Goal: Contribute content: Contribute content

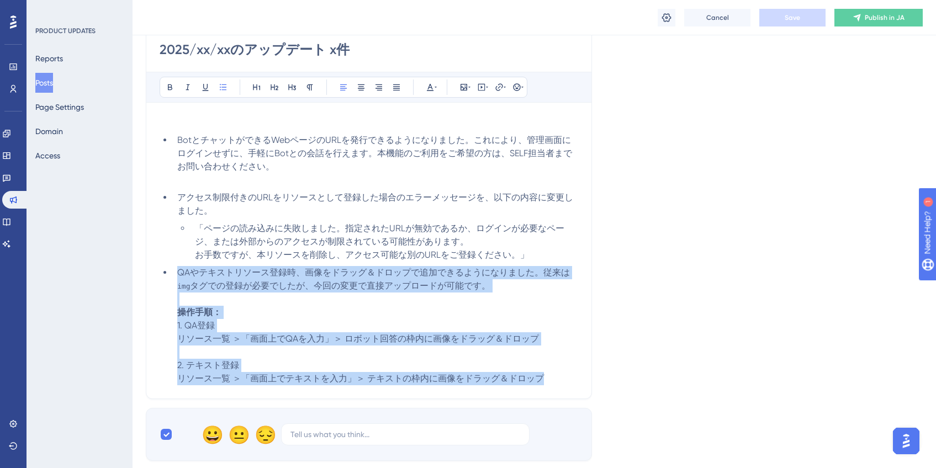
drag, startPoint x: 561, startPoint y: 381, endPoint x: 177, endPoint y: 276, distance: 398.7
click at [177, 276] on li "QAやテキストリソース登録時、画像をドラッグ＆ドロップで追加できるようになりました。従来は img タグでの登録が必要でしたが、今回の変更で直接アップロードが…" at bounding box center [376, 325] width 406 height 119
copy li "QAやテキストリソース登録時、画像をドラッグ＆ドロップで追加できるようになりました。従来は img タグでの登録が必要でしたが、今回の変更で直接アップロードが…"
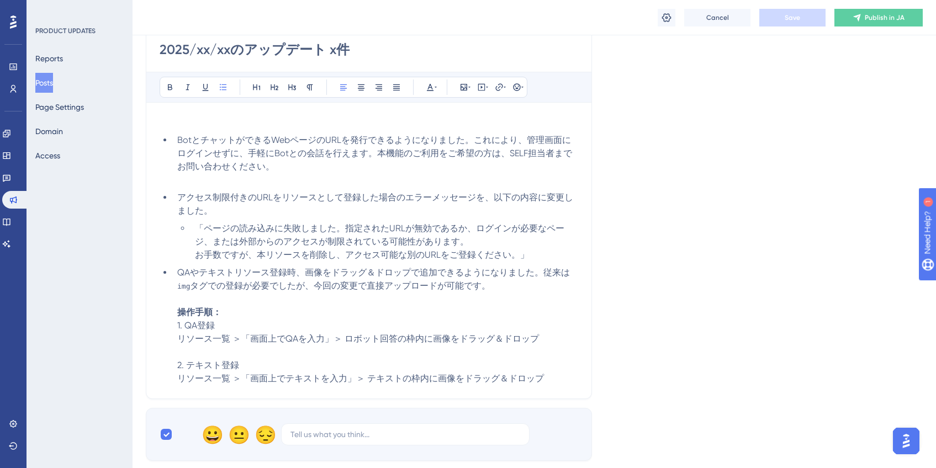
click at [791, 288] on div "Language Japanese (Default) Upload Cover Image Suggested image width 808 px 202…" at bounding box center [534, 185] width 777 height 551
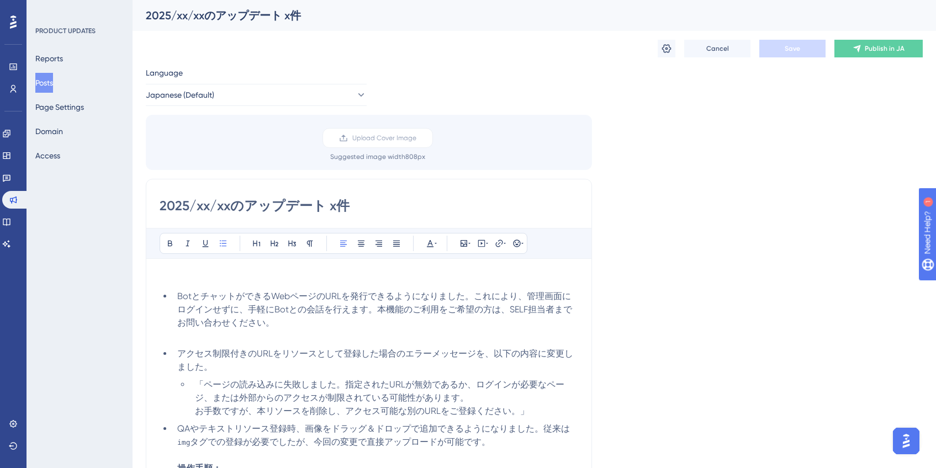
click at [50, 82] on button "Posts" at bounding box center [44, 83] width 18 height 20
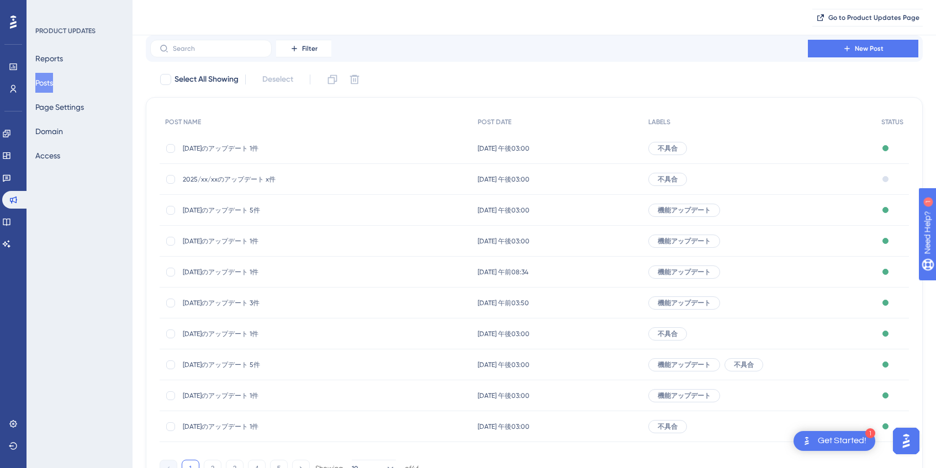
scroll to position [94, 0]
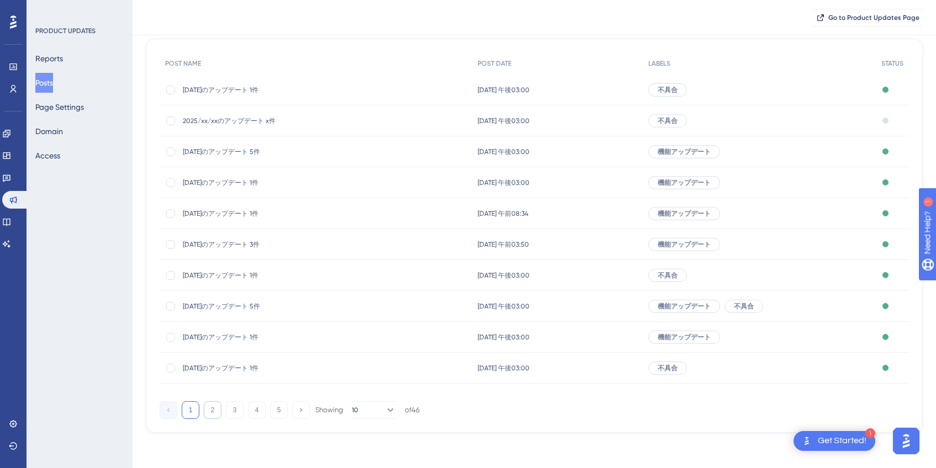
click at [215, 409] on button "2" at bounding box center [213, 411] width 18 height 18
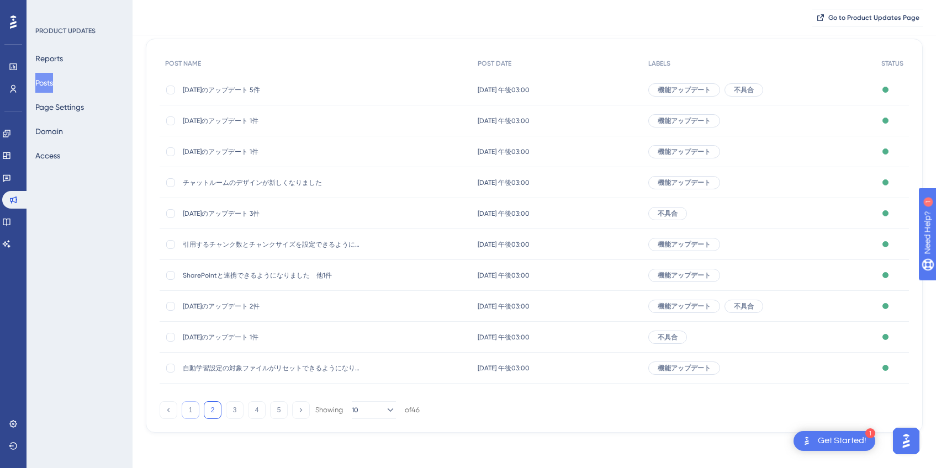
click at [190, 411] on button "1" at bounding box center [191, 411] width 18 height 18
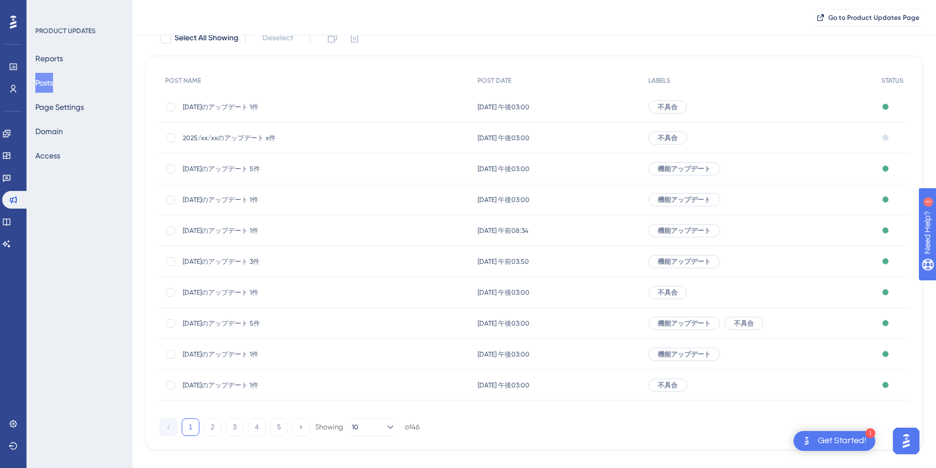
scroll to position [0, 0]
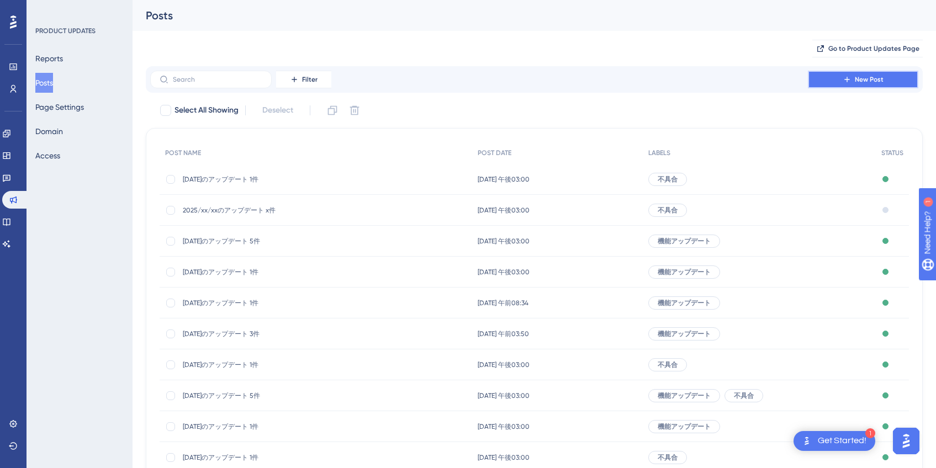
click at [843, 83] on button "New Post" at bounding box center [863, 80] width 110 height 18
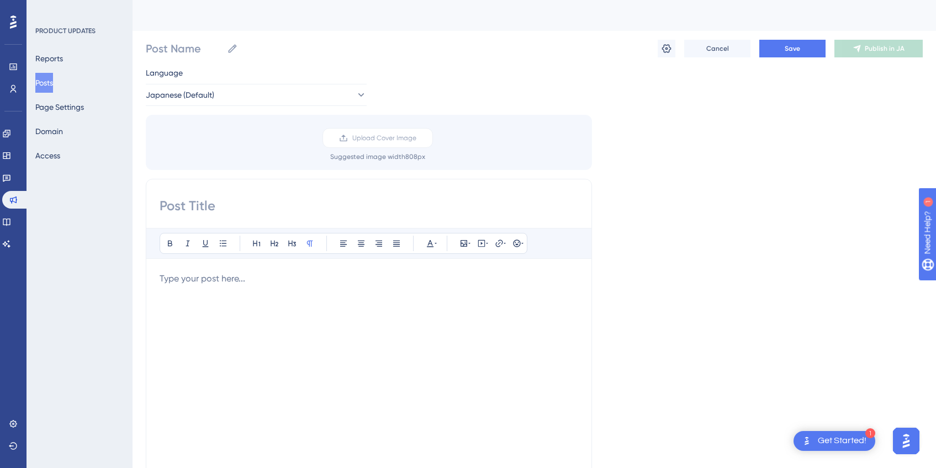
click at [370, 271] on div "Bold Italic Underline Bullet Point Heading 1 Heading 2 Heading 3 Normal Align L…" at bounding box center [369, 371] width 419 height 287
click at [267, 286] on div at bounding box center [369, 393] width 419 height 243
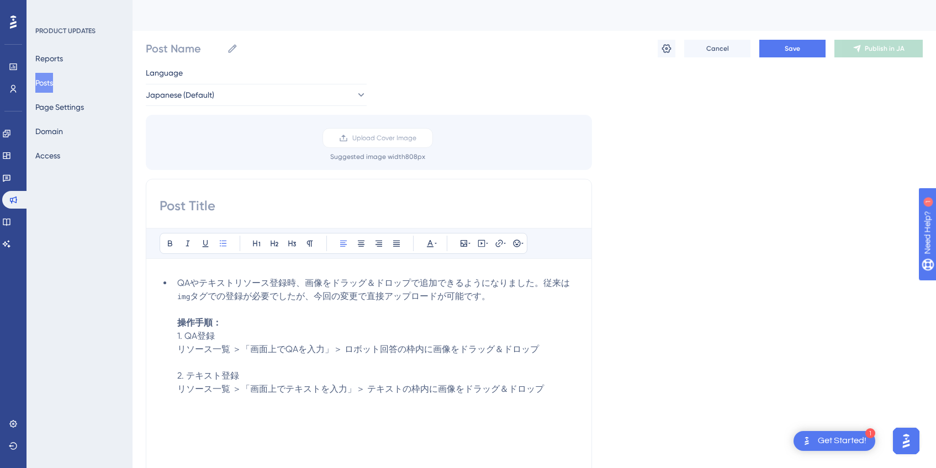
click at [178, 285] on span "QAやテキストリソース登録時、画像をドラッグ＆ドロップで追加できるようになりました。従来は" at bounding box center [373, 283] width 393 height 10
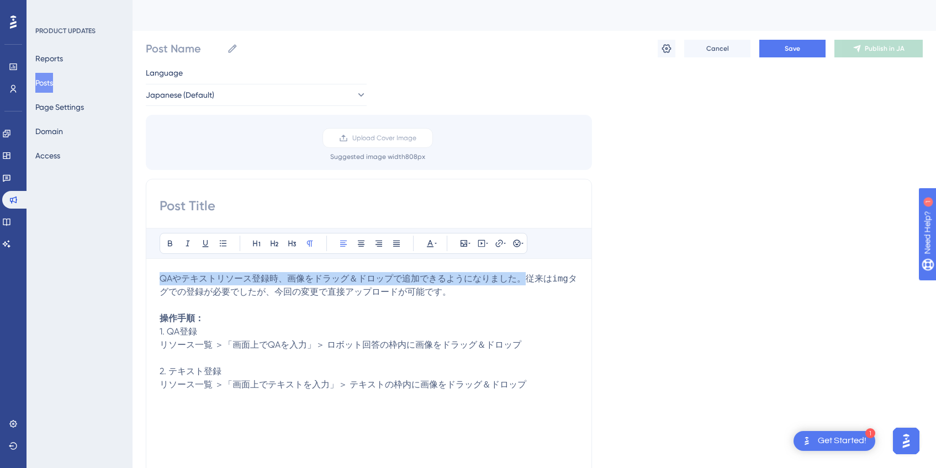
drag, startPoint x: 161, startPoint y: 278, endPoint x: 520, endPoint y: 281, distance: 359.7
click at [520, 281] on span "QAやテキストリソース登録時、画像をドラッグ＆ドロップで追加できるようになりました。従来は" at bounding box center [356, 278] width 393 height 10
copy span "QAやテキストリソース登録時、画像をドラッグ＆ドロップで追加できるようになりました。"
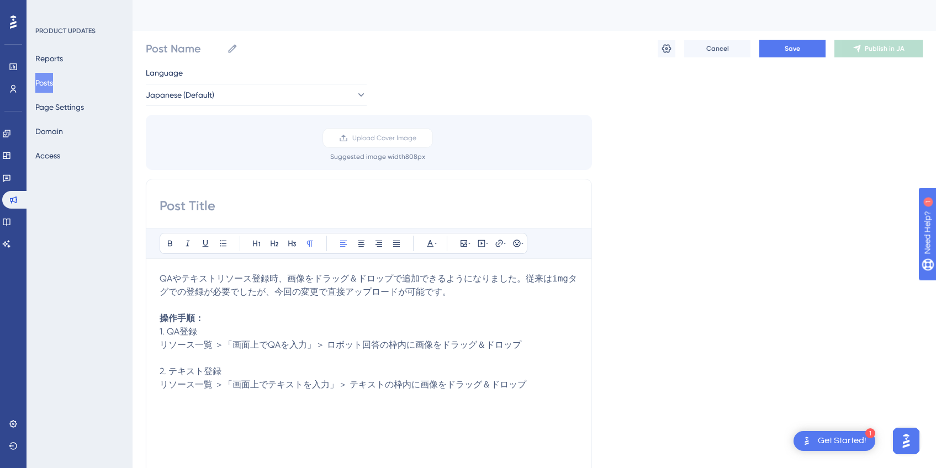
click at [413, 207] on input at bounding box center [369, 206] width 419 height 18
paste input "QAやテキストリソース登録時、画像をドラッグ＆ドロップで追加できるようになりました。"
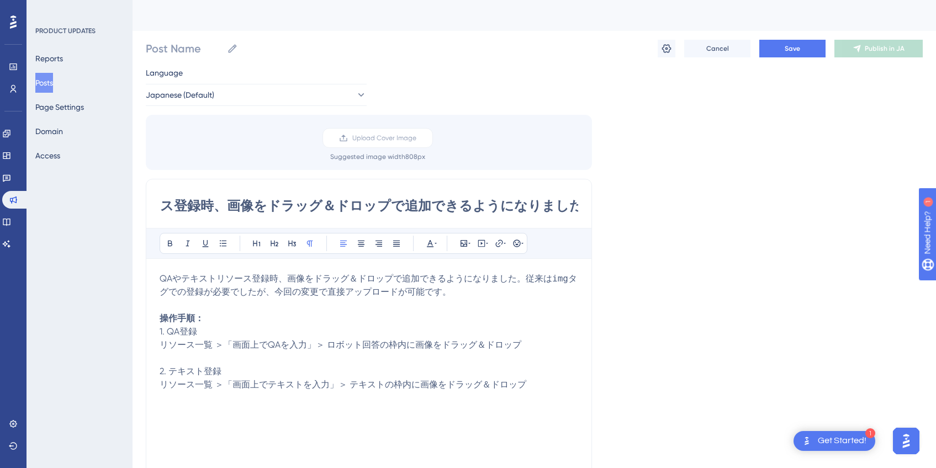
scroll to position [0, 115]
type input "QAやテキストリソース登録時、画像をドラッグ＆ドロップで追加できるようになりました"
click at [430, 285] on p "QAやテキストリソース登録時、画像をドラッグ＆ドロップで追加できるようになりました。従来は img タグでの登録が必要でしたが、今回の変更で直接アップロードが…" at bounding box center [369, 331] width 419 height 119
click at [194, 51] on input "Post Name" at bounding box center [184, 48] width 77 height 15
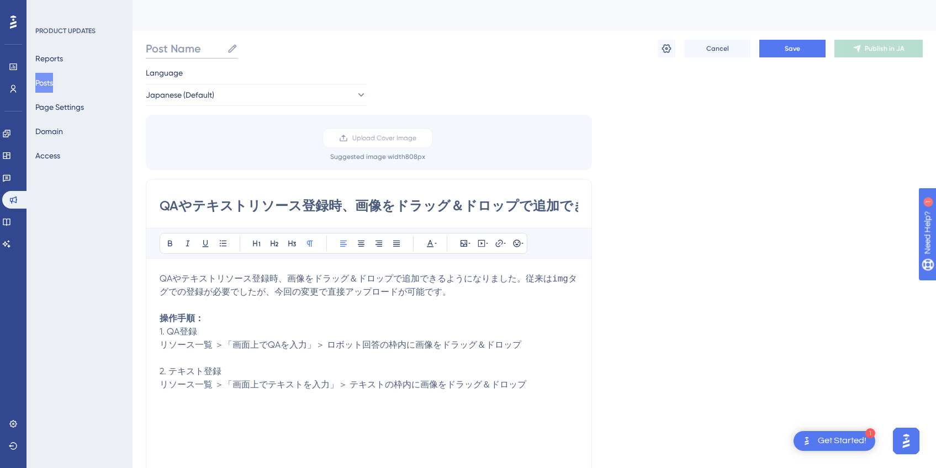
paste input "QAやテキストリソース登録時、画像をドラッグ＆ドロップで追加できるようになりました。"
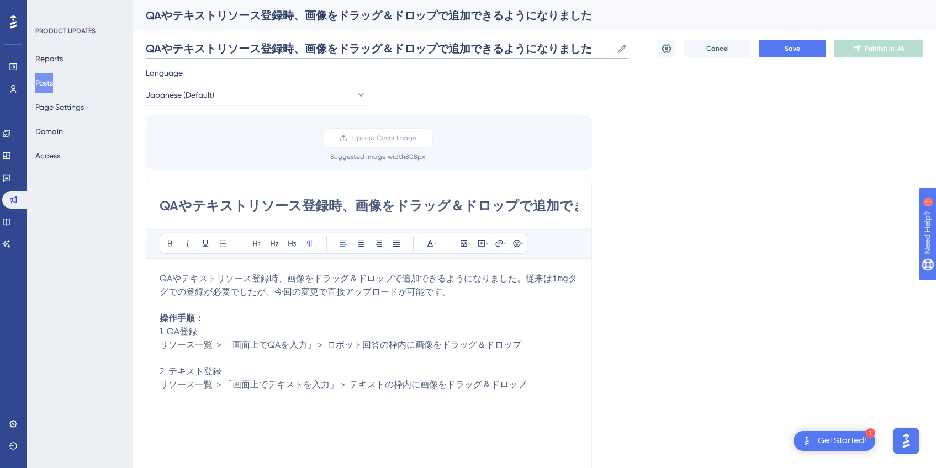
type input "QAやテキストリソース登録時、画像をドラッグ＆ドロップで追加できるようになりました"
click at [715, 112] on div "Language Japanese (Default) Upload Cover Image Suggested image width 808 px QAや…" at bounding box center [534, 328] width 777 height 525
click at [792, 51] on span "Save" at bounding box center [792, 48] width 15 height 9
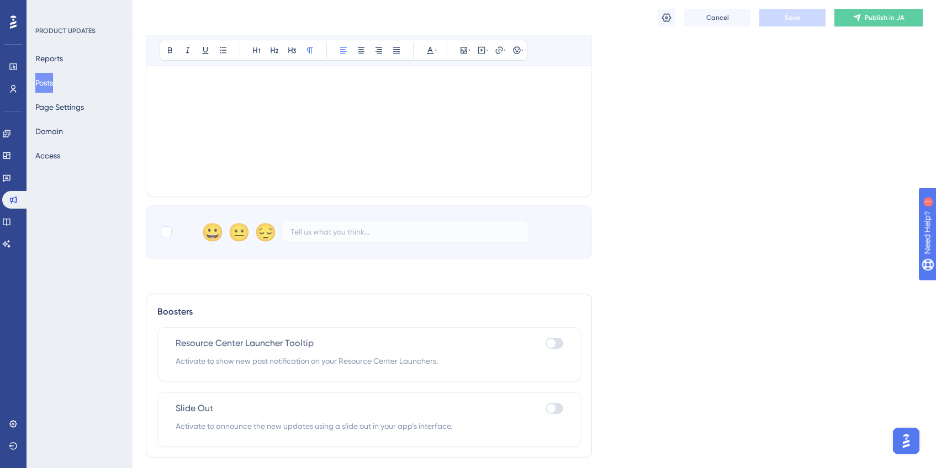
scroll to position [371, 0]
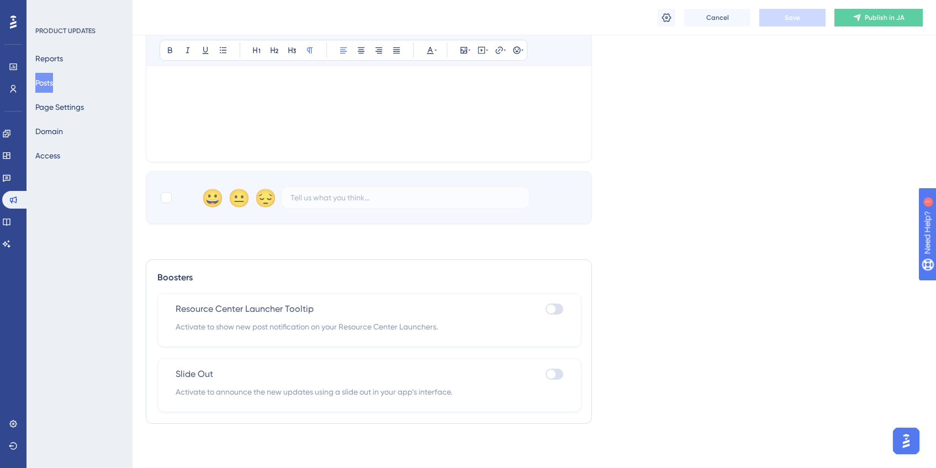
click at [558, 376] on div at bounding box center [555, 374] width 18 height 11
click at [546, 375] on input "checkbox" at bounding box center [545, 375] width 1 height 1
checkbox input "true"
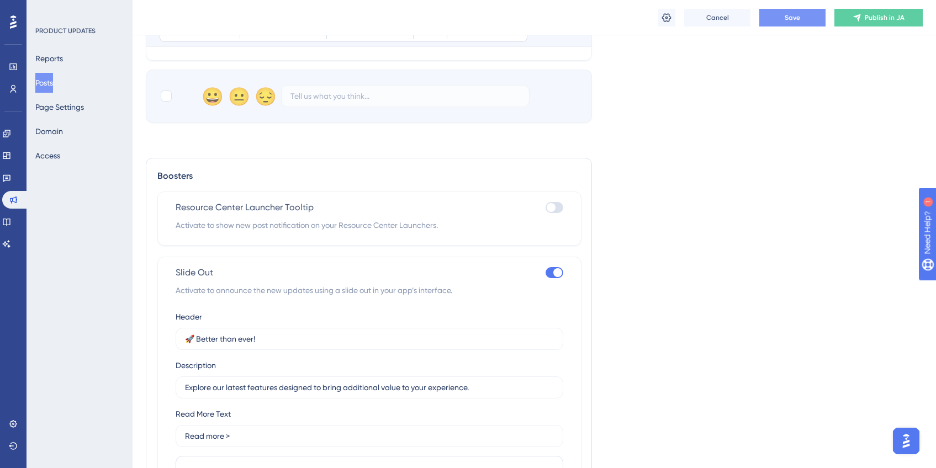
scroll to position [576, 0]
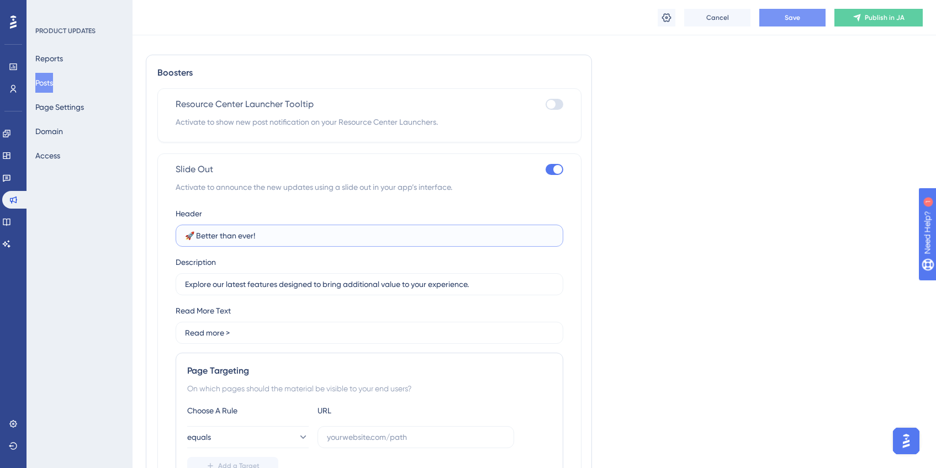
drag, startPoint x: 315, startPoint y: 236, endPoint x: 195, endPoint y: 237, distance: 120.4
click at [195, 237] on input "🚀 Better than ever!" at bounding box center [369, 236] width 369 height 12
paste input "QAやテキストリソース登録時、画像をドラッグ＆ドロップで追加できるようになりました。"
type input "🚀 QAやテキストリソース登録時、画像をドラッグ＆ドロップで追加できるようになりました"
click at [793, 209] on div "Language Japanese (Default) Upload Cover Image Suggested image width 808 px QAや…" at bounding box center [534, 27] width 777 height 1066
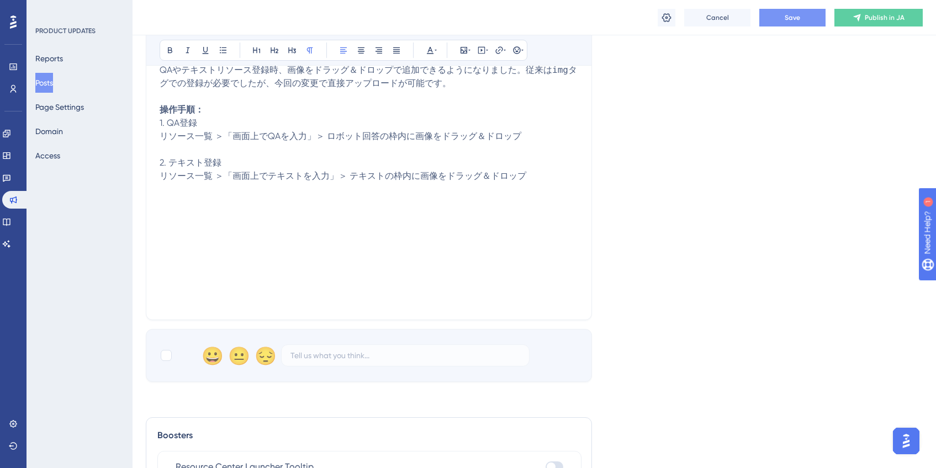
scroll to position [0, 0]
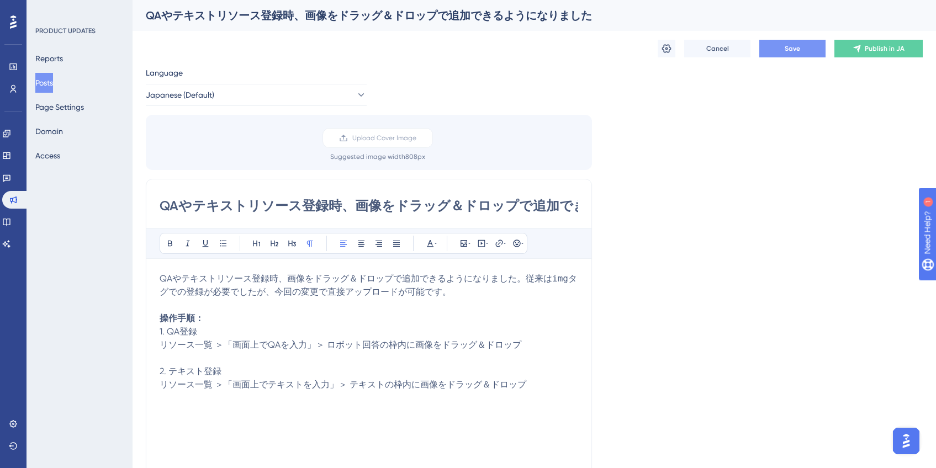
drag, startPoint x: 526, startPoint y: 280, endPoint x: 531, endPoint y: 293, distance: 14.9
click at [531, 293] on p "QAやテキストリソース登録時、画像をドラッグ＆ドロップで追加できるようになりました。従来は img タグでの登録が必要でしたが、今回の変更で直接アップロードが…" at bounding box center [369, 331] width 419 height 119
copy p "従来は img タグでの登録が必要でしたが、今回の変更で直接アップロードが可能です。"
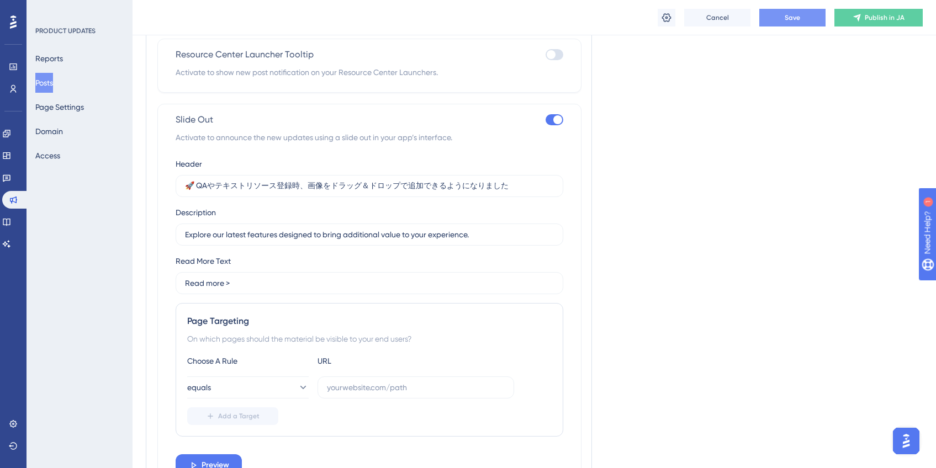
scroll to position [631, 0]
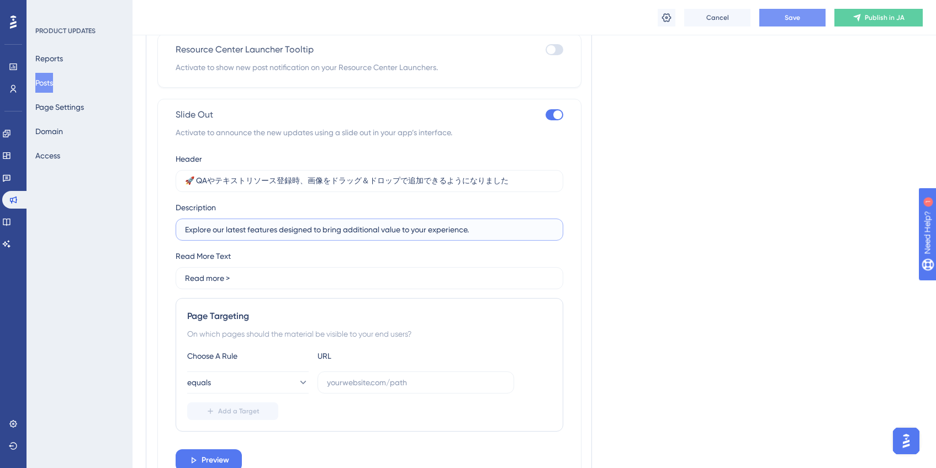
drag, startPoint x: 186, startPoint y: 230, endPoint x: 489, endPoint y: 225, distance: 303.3
click at [489, 225] on input "Explore our latest features designed to bring additional value to your experien…" at bounding box center [369, 230] width 369 height 12
paste input "従来は img タグでの登録が必要でしたが、今回の変更で直接アップロードが可能です。"
type input "従来は img タグでの登録が必要でしたが、今回の変更で直接アップロードが可能です。"
click at [223, 280] on input "Read more >" at bounding box center [369, 278] width 369 height 12
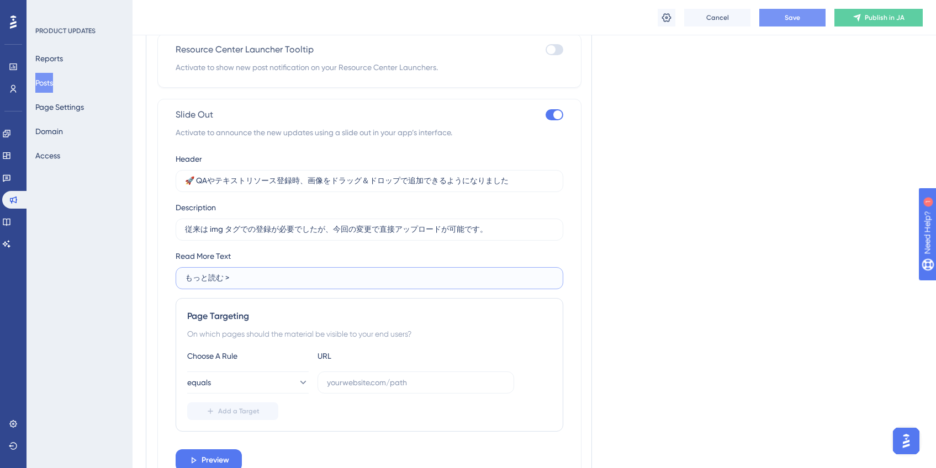
type input "もっと読む >"
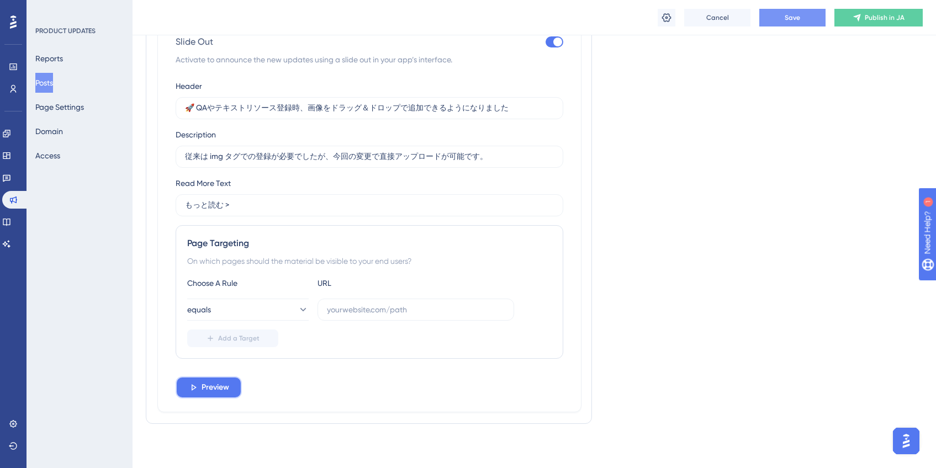
click at [224, 391] on span "Preview" at bounding box center [216, 387] width 28 height 13
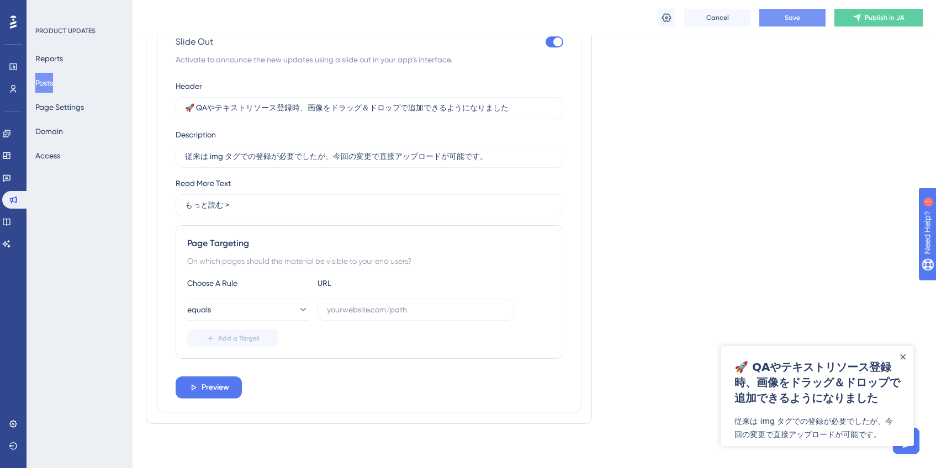
click at [859, 415] on div "従来は img タグでの登録が必要でしたが、今回の変更で直接アップロードが可能です。" at bounding box center [818, 428] width 166 height 27
click at [856, 440] on div "従来は img タグでの登録が必要でしたが、今回の変更で直接アップロードが可能です。" at bounding box center [818, 428] width 166 height 27
click at [902, 358] on icon "Close Announcement" at bounding box center [903, 357] width 5 height 5
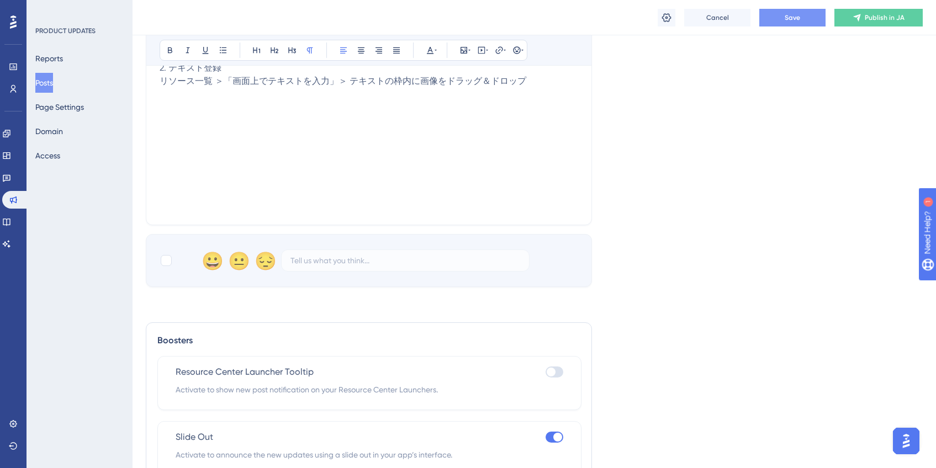
scroll to position [309, 0]
click at [167, 260] on div at bounding box center [166, 260] width 11 height 11
checkbox input "true"
click at [784, 148] on div "Language Japanese (Default) Upload Cover Image Suggested image width 808 px QAや…" at bounding box center [534, 24] width 777 height 525
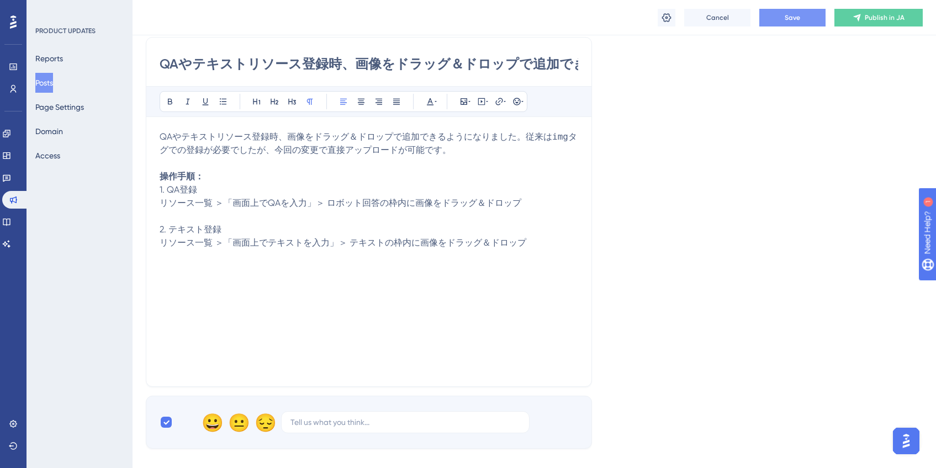
scroll to position [15, 0]
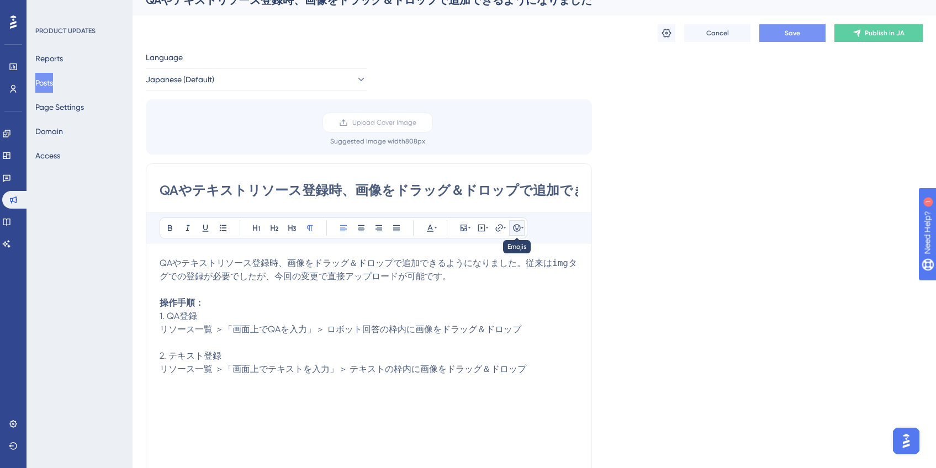
click at [517, 229] on icon at bounding box center [516, 227] width 7 height 7
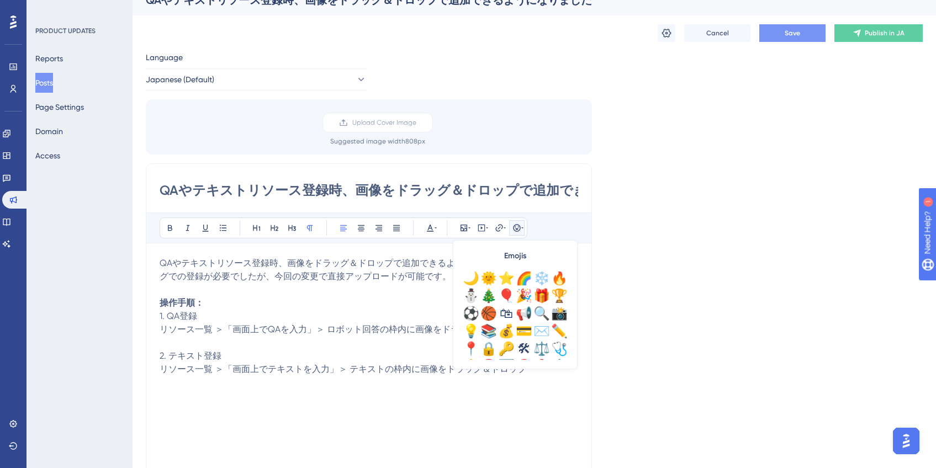
scroll to position [320, 0]
click at [529, 299] on div "🎉" at bounding box center [524, 297] width 18 height 18
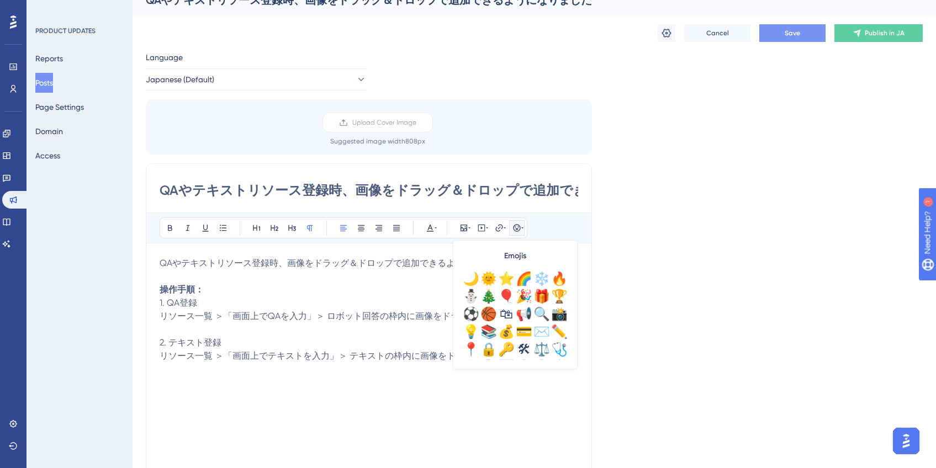
click at [433, 283] on p "QAやテキストリソース登録時、画像をドラッグ＆ドロップで追加できるようになりました。🎉 操作手順： 1. QA登録 リソース一覧 ＞「画面上でQAを入力」＞ …" at bounding box center [369, 310] width 419 height 106
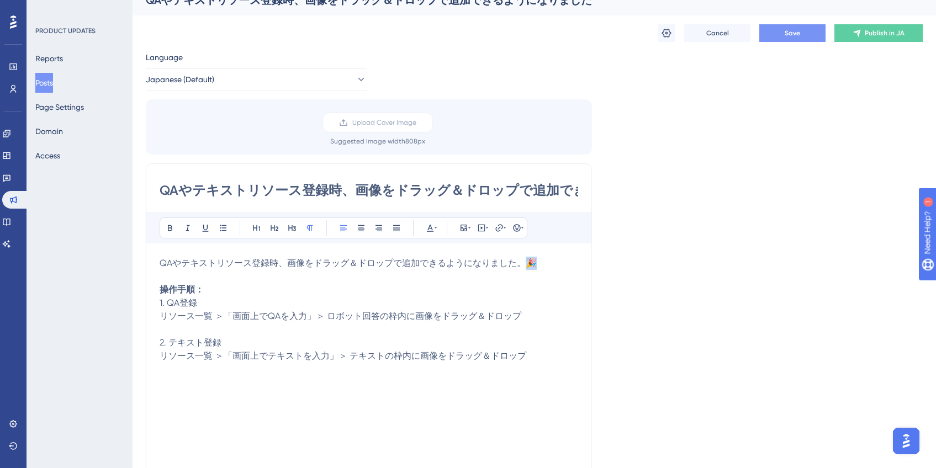
drag, startPoint x: 552, startPoint y: 267, endPoint x: 526, endPoint y: 263, distance: 26.3
click at [526, 263] on p "QAやテキストリソース登録時、画像をドラッグ＆ドロップで追加できるようになりました。🎉 操作手順： 1. QA登録 リソース一覧 ＞「画面上でQAを入力」＞ …" at bounding box center [369, 310] width 419 height 106
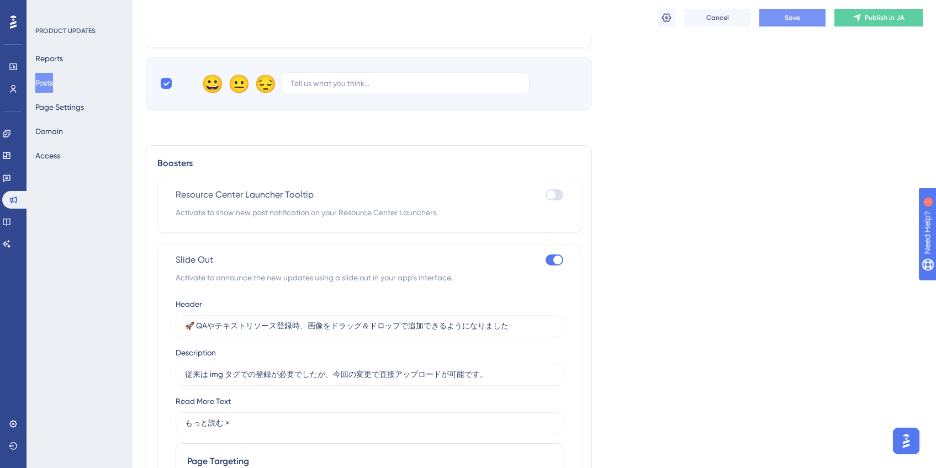
scroll to position [486, 0]
click at [193, 327] on input "🚀 QAやテキストリソース登録時、画像をドラッグ＆ドロップで追加できるようになりました" at bounding box center [369, 326] width 369 height 12
paste input "🎉"
type input "🎉 QAやテキストリソース登録時、画像をドラッグ＆ドロップで追加できるようになりました"
click at [666, 308] on div "Language Japanese (Default) Upload Cover Image Suggested image width 808 px QAや…" at bounding box center [534, 118] width 777 height 1066
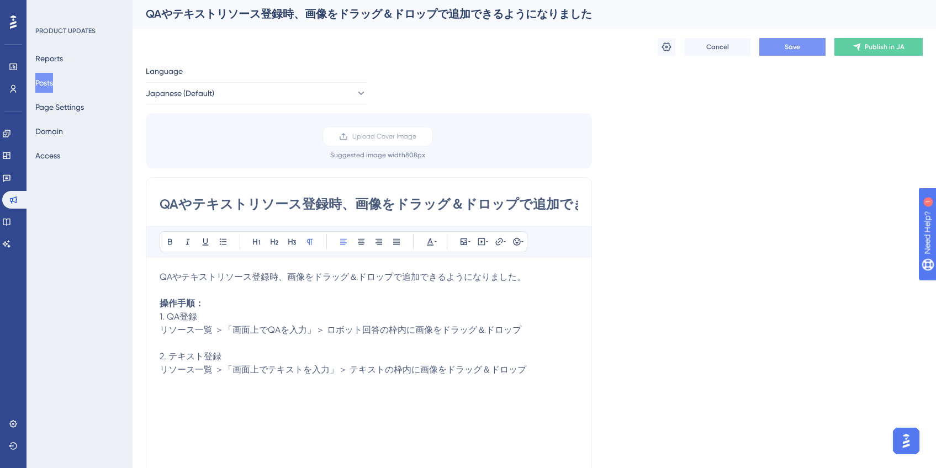
scroll to position [0, 0]
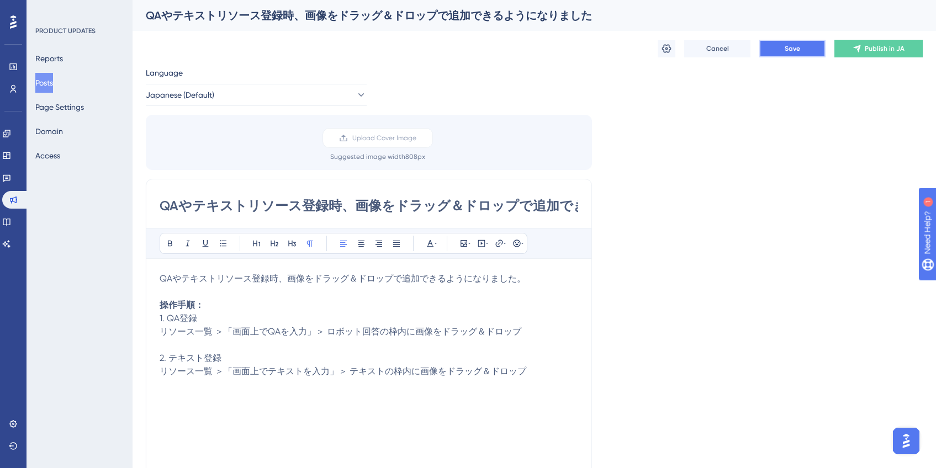
click at [808, 56] on button "Save" at bounding box center [793, 49] width 66 height 18
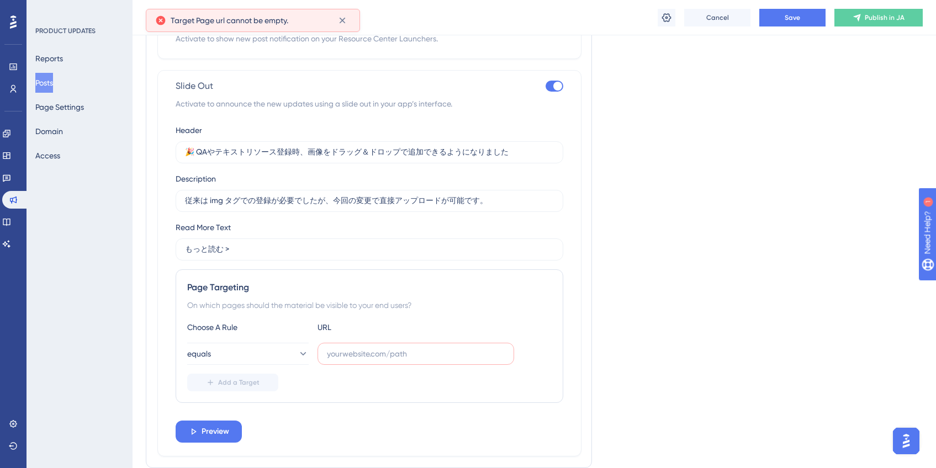
scroll to position [699, 0]
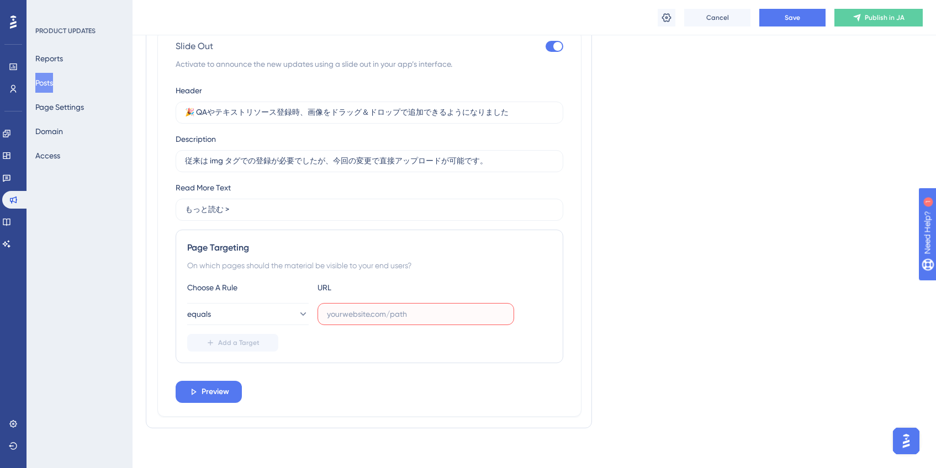
click at [376, 312] on input "text" at bounding box center [416, 314] width 178 height 12
paste input "[URL][DOMAIN_NAME]"
type input "[URL][DOMAIN_NAME]"
click at [258, 320] on button "equals" at bounding box center [248, 314] width 122 height 22
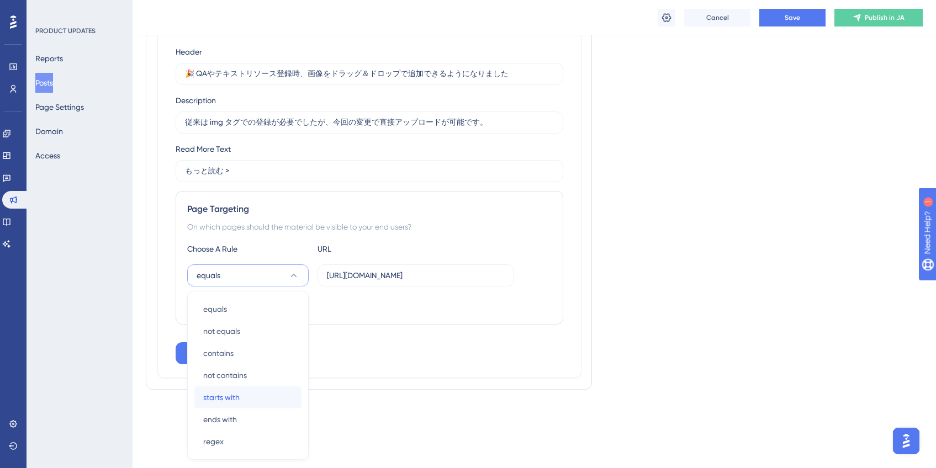
click at [260, 394] on div "starts with starts with" at bounding box center [247, 398] width 89 height 22
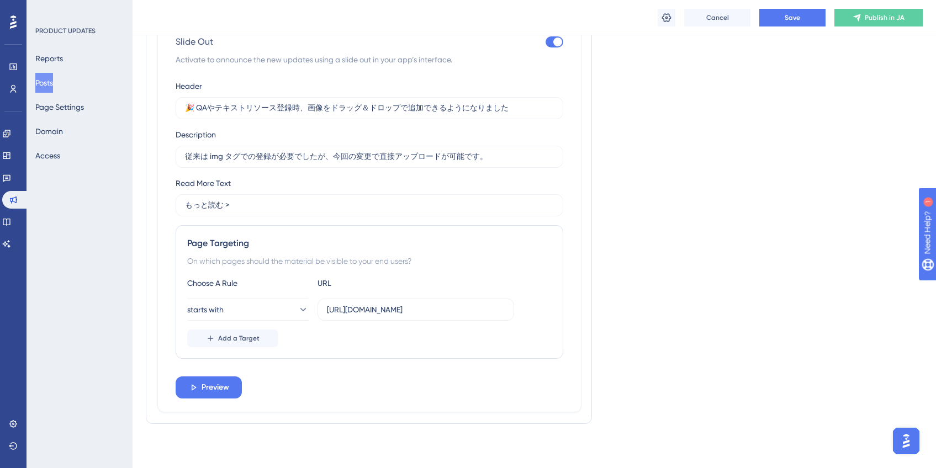
scroll to position [704, 0]
click at [355, 355] on div "Page Targeting On which pages should the material be visible to your end users?…" at bounding box center [370, 292] width 388 height 134
click at [802, 16] on button "Save" at bounding box center [793, 18] width 66 height 18
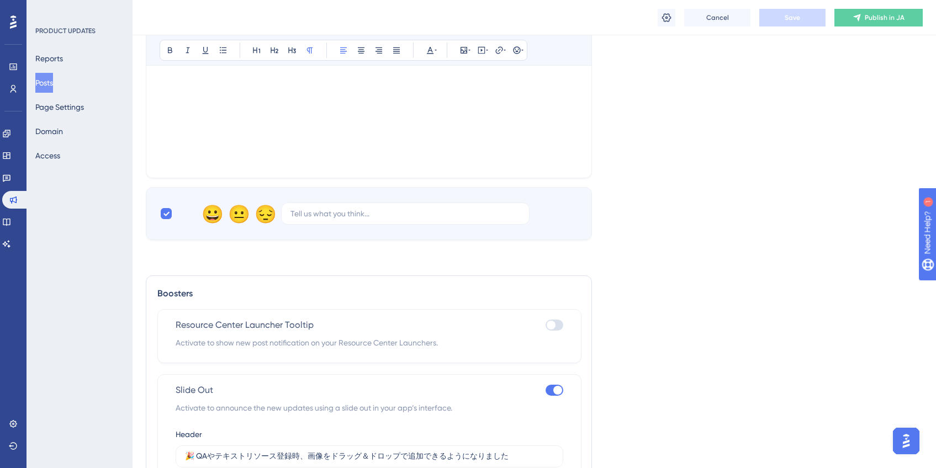
scroll to position [229, 0]
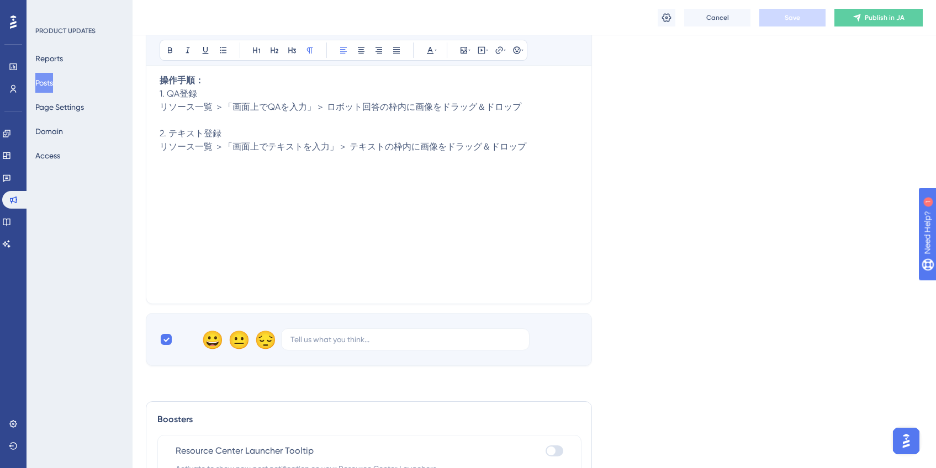
click at [557, 112] on p "QAやテキストリソース登録時、画像をドラッグ＆ドロップで追加できるようになりました。 操作手順： 1. QA登録 リソース一覧 ＞「画面上でQAを入力」＞ ロ…" at bounding box center [369, 101] width 419 height 106
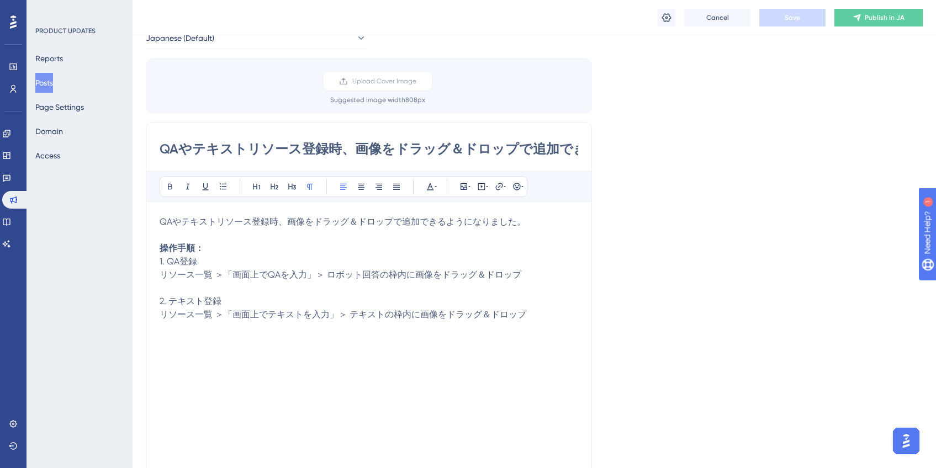
click at [542, 217] on p "QAやテキストリソース登録時、画像をドラッグ＆ドロップで追加できるようになりました。 操作手順： 1. QA登録 リソース一覧 ＞「画面上でQAを入力」＞ ロ…" at bounding box center [369, 268] width 419 height 106
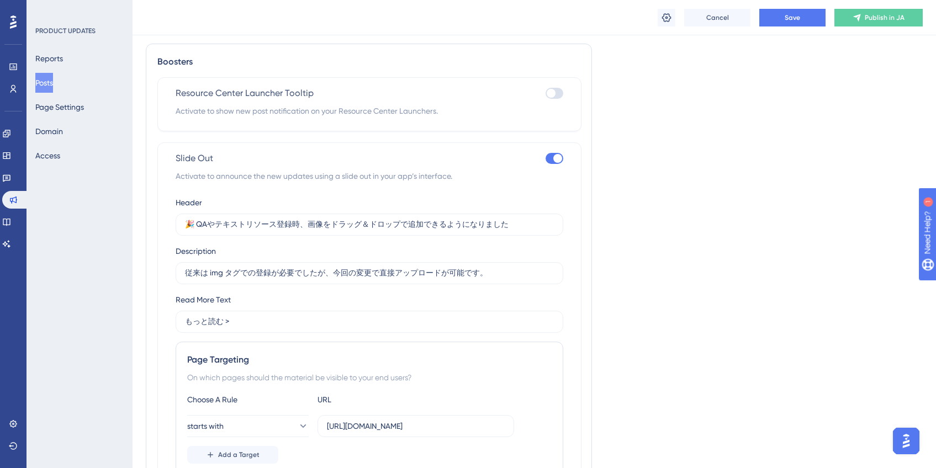
scroll to position [589, 0]
drag, startPoint x: 187, startPoint y: 273, endPoint x: 390, endPoint y: 281, distance: 203.5
click at [390, 281] on label "従来は img タグでの登録が必要でしたが、今回の変更で直接アップロードが可能です。" at bounding box center [370, 272] width 388 height 22
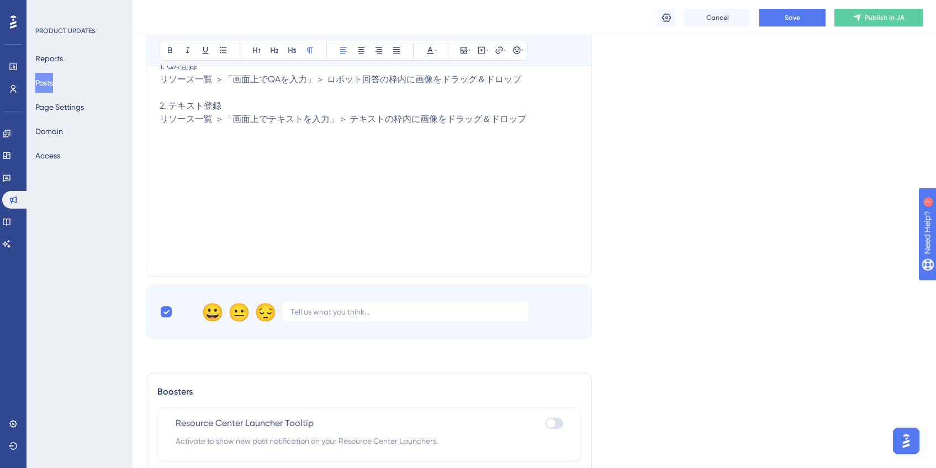
scroll to position [0, 0]
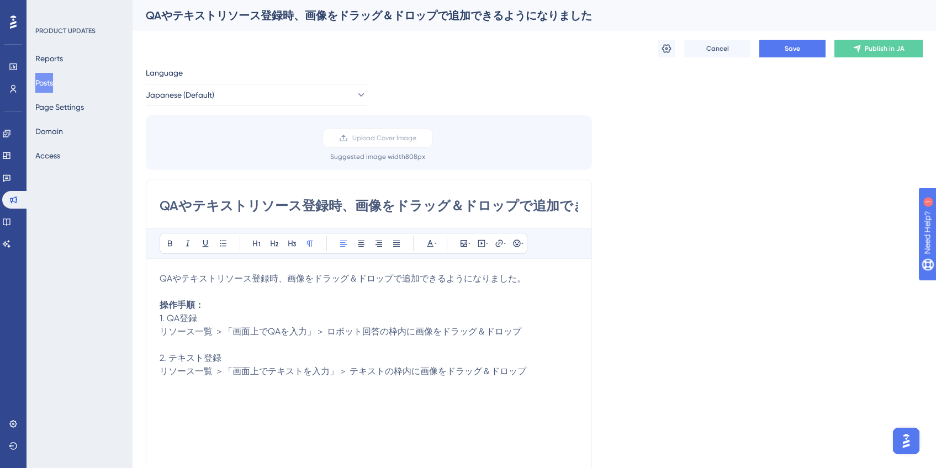
click at [546, 280] on p "QAやテキストリソース登録時、画像をドラッグ＆ドロップで追加できるようになりました。 操作手順： 1. QA登録 リソース一覧 ＞「画面上でQAを入力」＞ ロ…" at bounding box center [369, 325] width 419 height 106
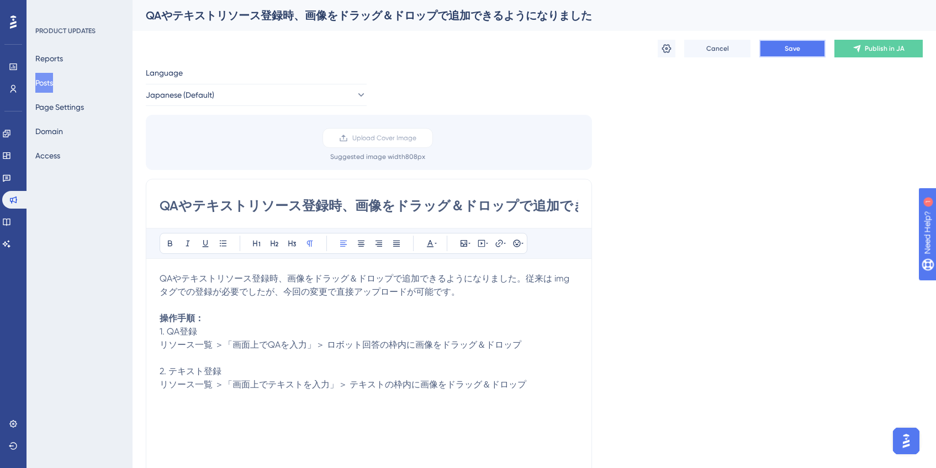
click at [785, 50] on span "Save" at bounding box center [792, 48] width 15 height 9
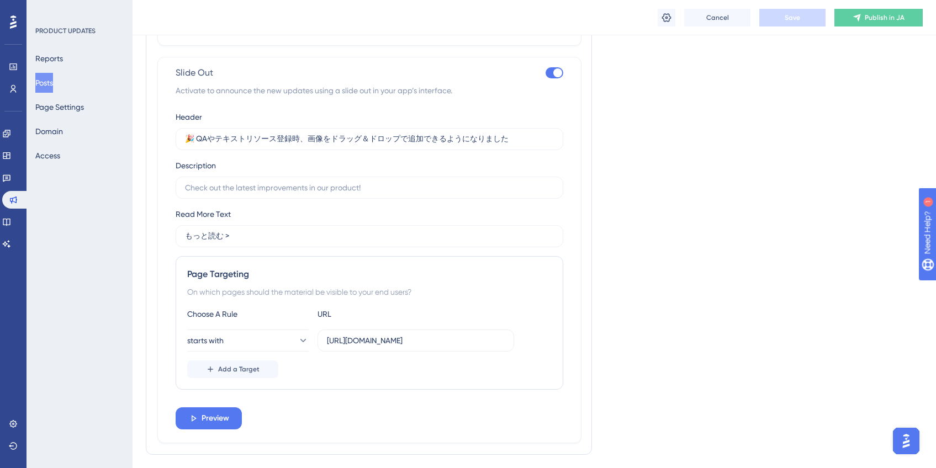
scroll to position [704, 0]
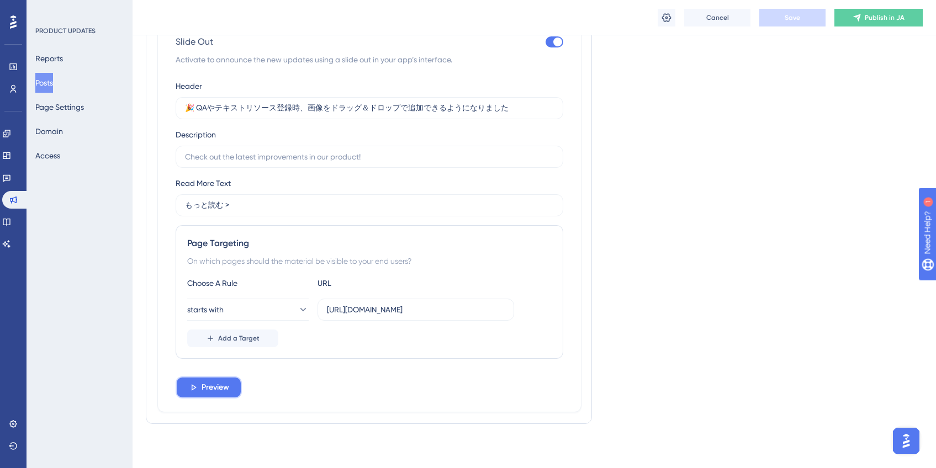
click at [232, 386] on button "Preview" at bounding box center [209, 388] width 66 height 22
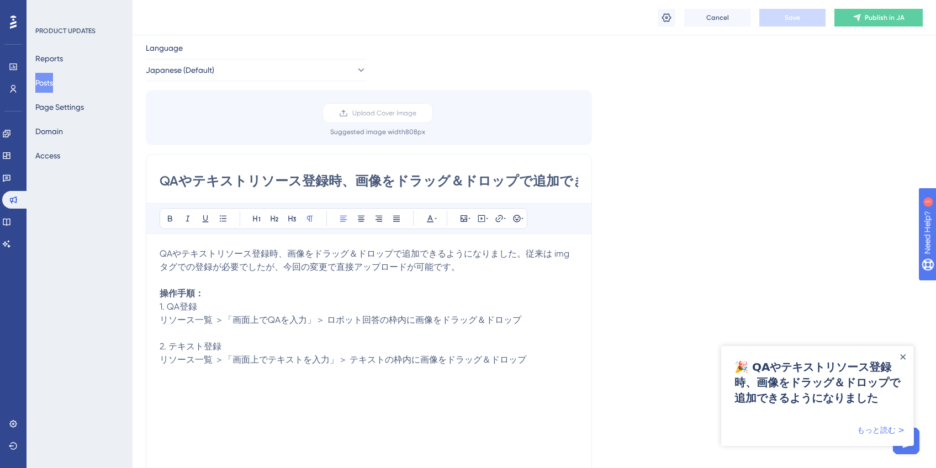
scroll to position [0, 0]
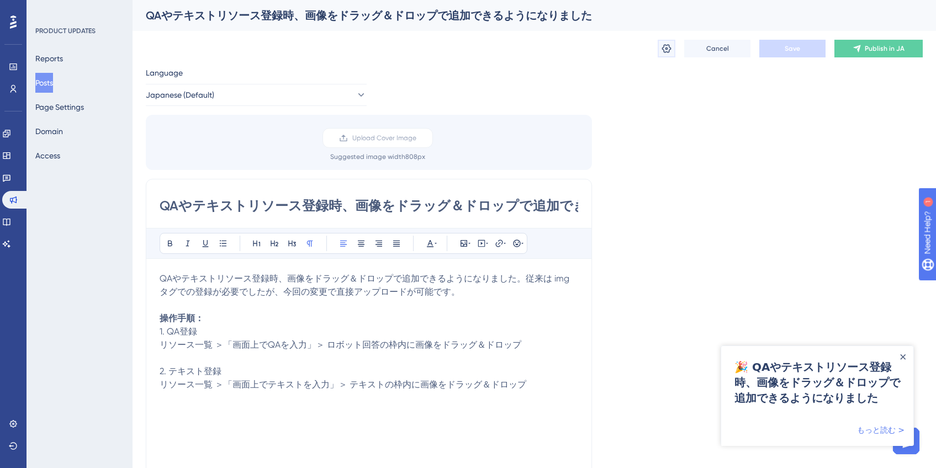
click at [670, 49] on icon at bounding box center [666, 48] width 11 height 11
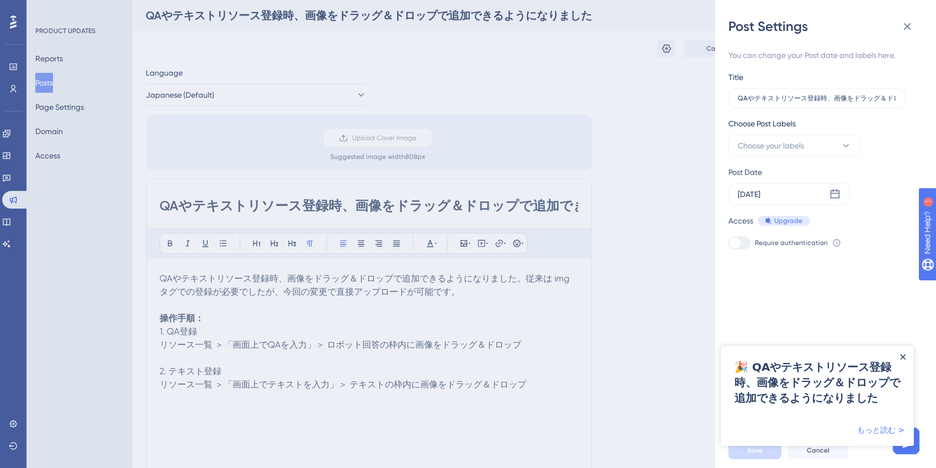
click at [903, 356] on icon "Close Announcement" at bounding box center [904, 358] width 6 height 6
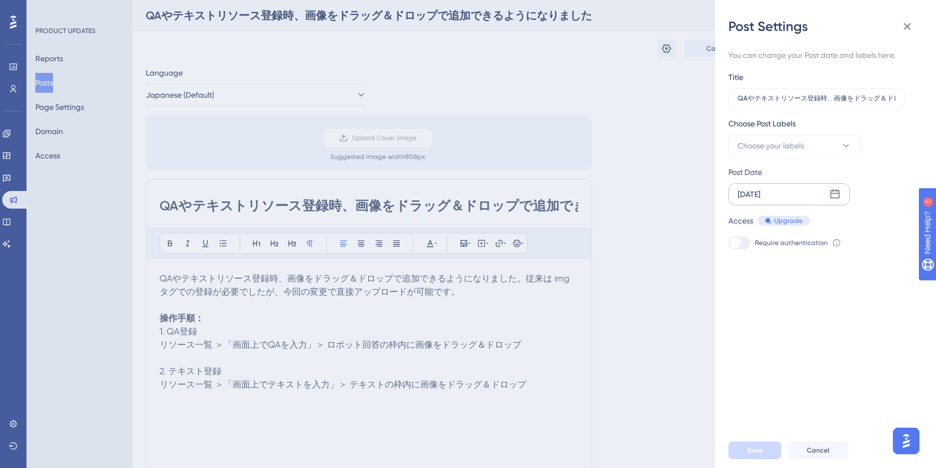
click at [834, 195] on icon at bounding box center [835, 194] width 11 height 11
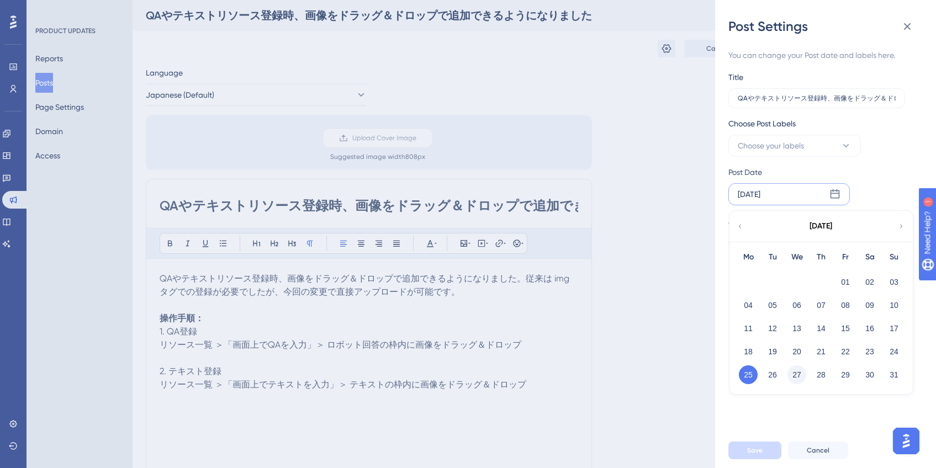
click at [800, 371] on button "27" at bounding box center [797, 375] width 19 height 19
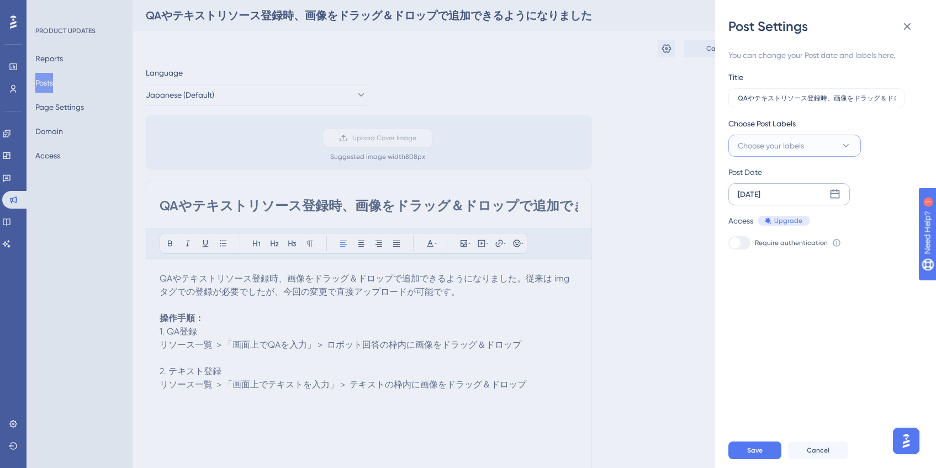
click at [823, 145] on button "Choose your labels" at bounding box center [795, 146] width 133 height 22
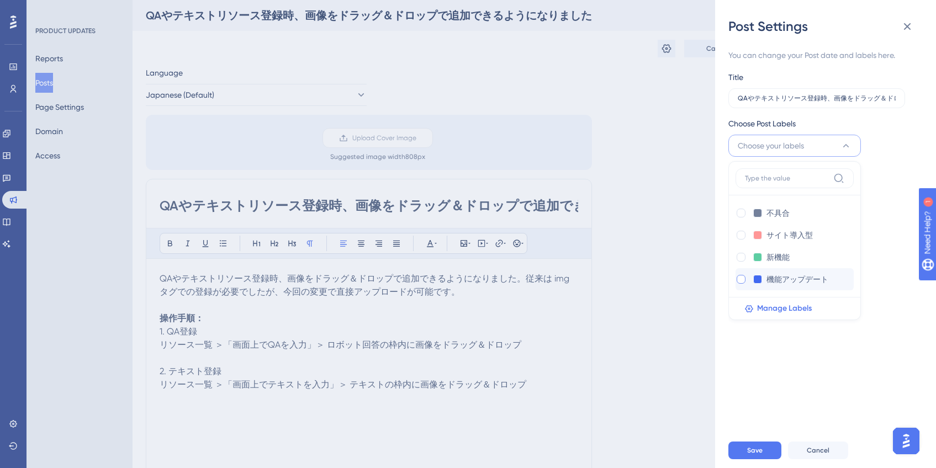
click at [742, 281] on div at bounding box center [741, 279] width 9 height 9
checkbox input "true"
click at [880, 178] on div "Post Date" at bounding box center [819, 172] width 180 height 13
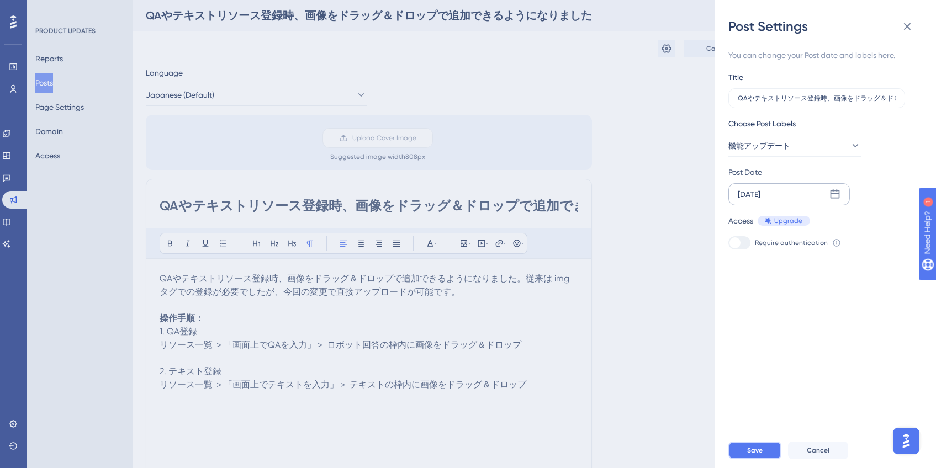
click at [745, 454] on button "Save" at bounding box center [755, 451] width 53 height 18
click at [905, 26] on icon at bounding box center [907, 26] width 13 height 13
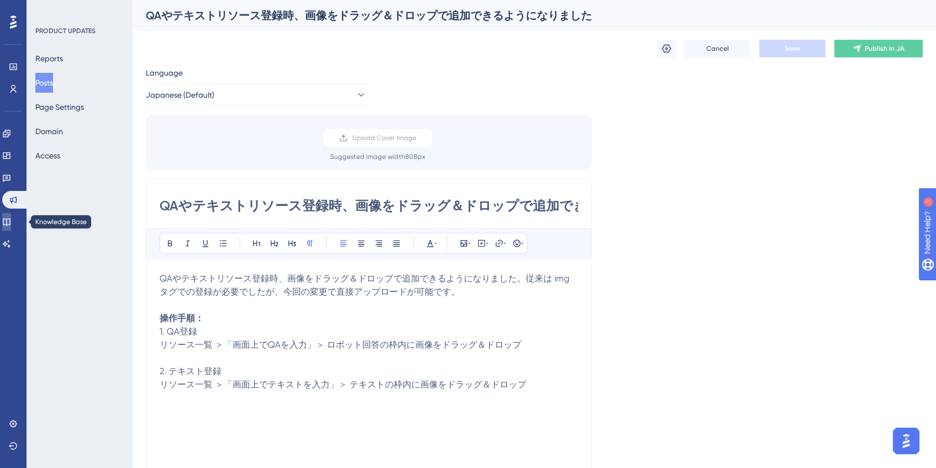
click at [11, 218] on icon at bounding box center [6, 222] width 9 height 9
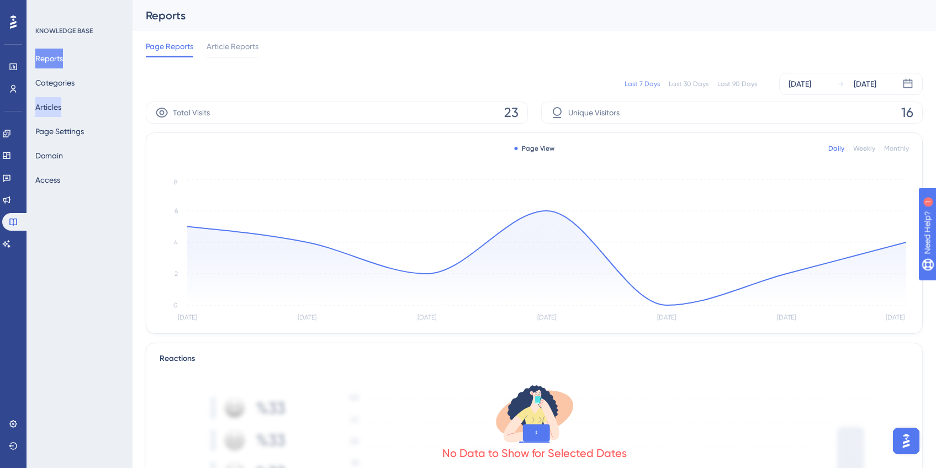
click at [61, 111] on button "Articles" at bounding box center [48, 107] width 26 height 20
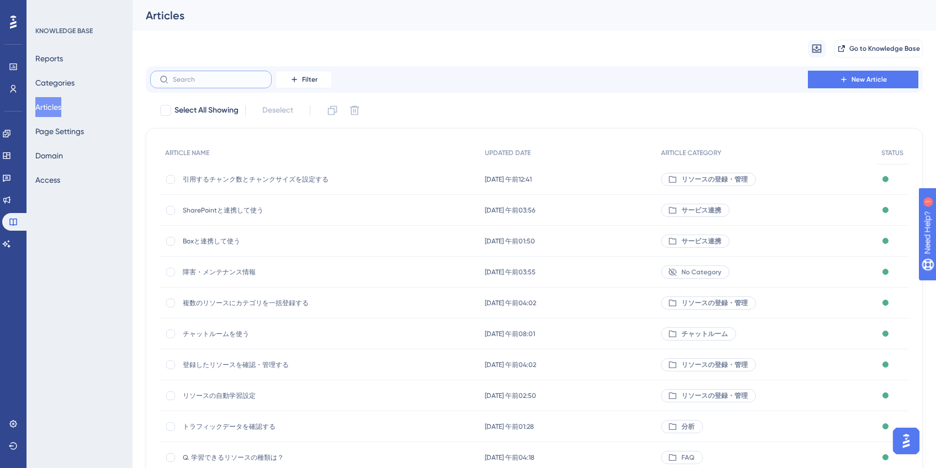
click at [220, 81] on input "text" at bounding box center [217, 80] width 89 height 8
type input "to"
checkbox input "true"
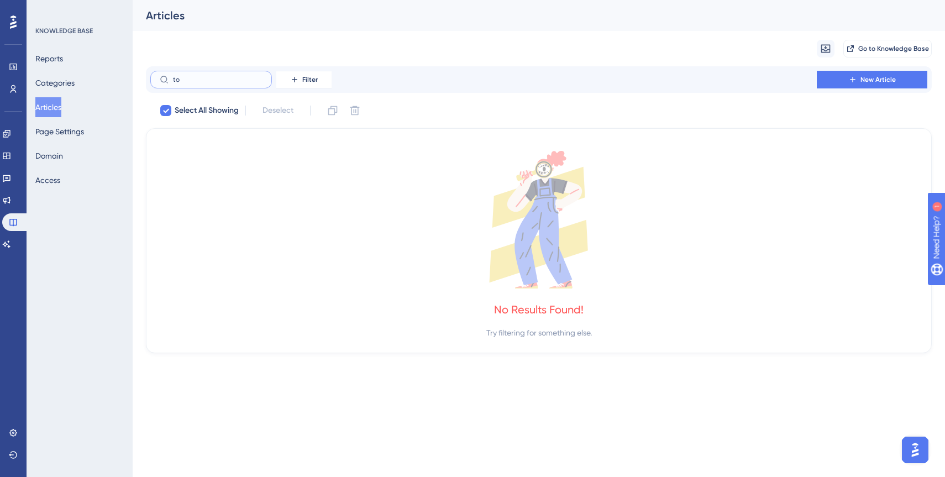
type input "t"
checkbox input "false"
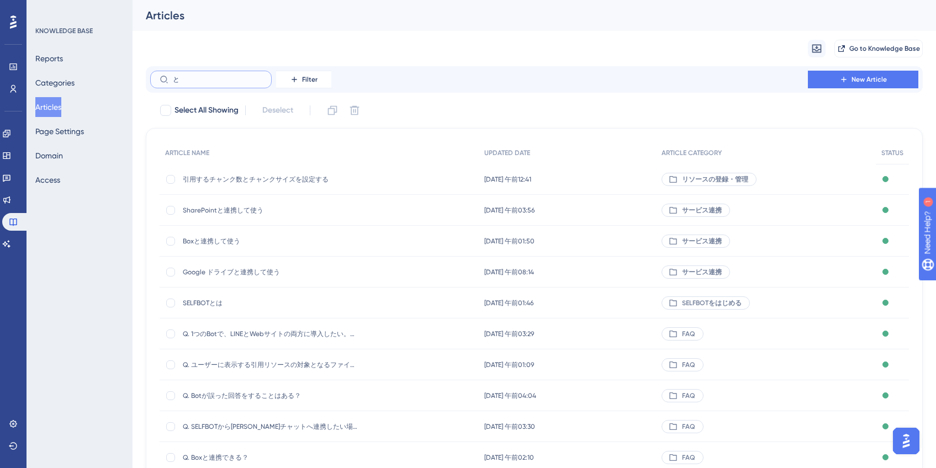
type input "とr"
checkbox input "true"
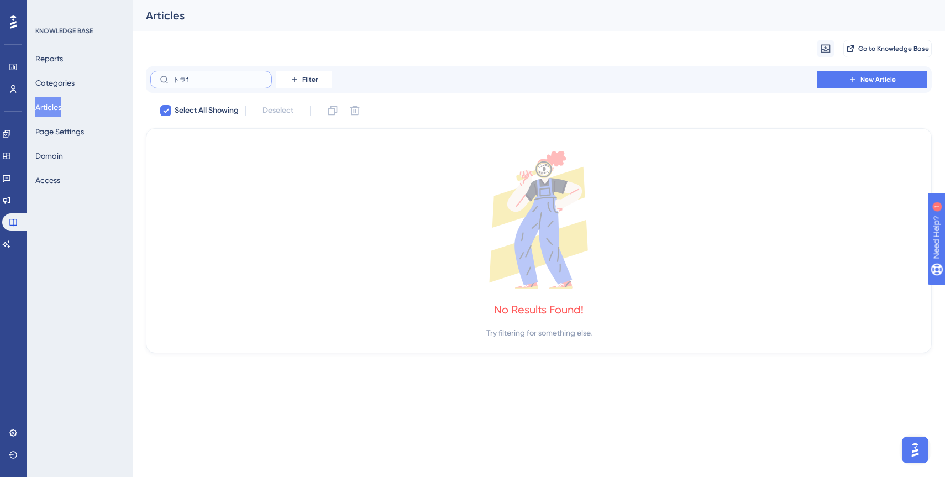
type input "トラフィ"
checkbox input "false"
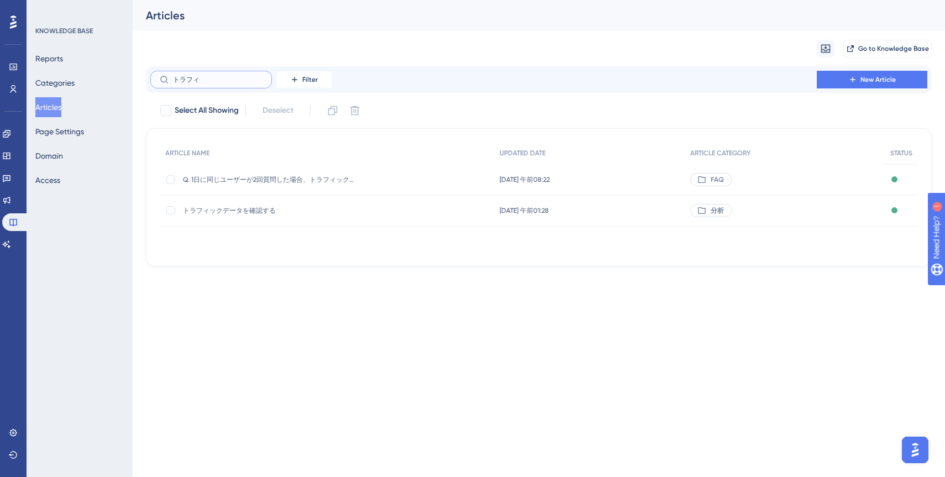
type input "トラフィk"
checkbox input "true"
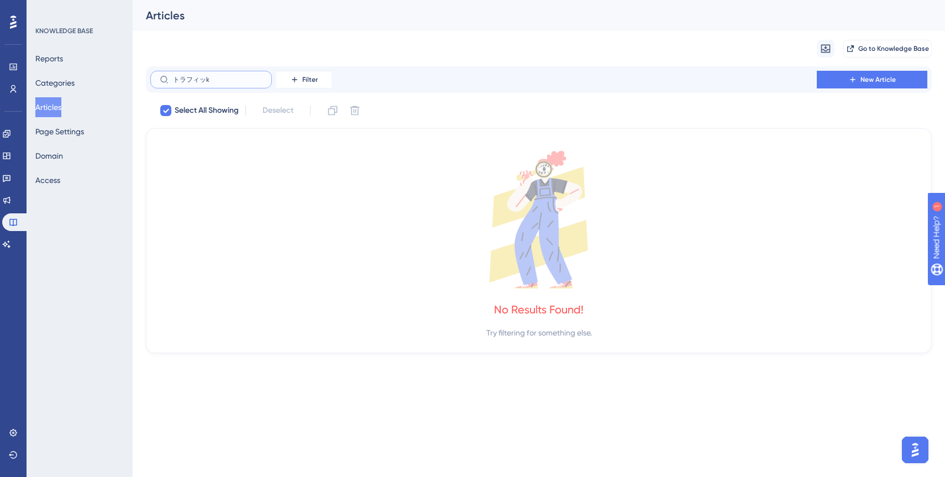
type input "トラフィック"
checkbox input "false"
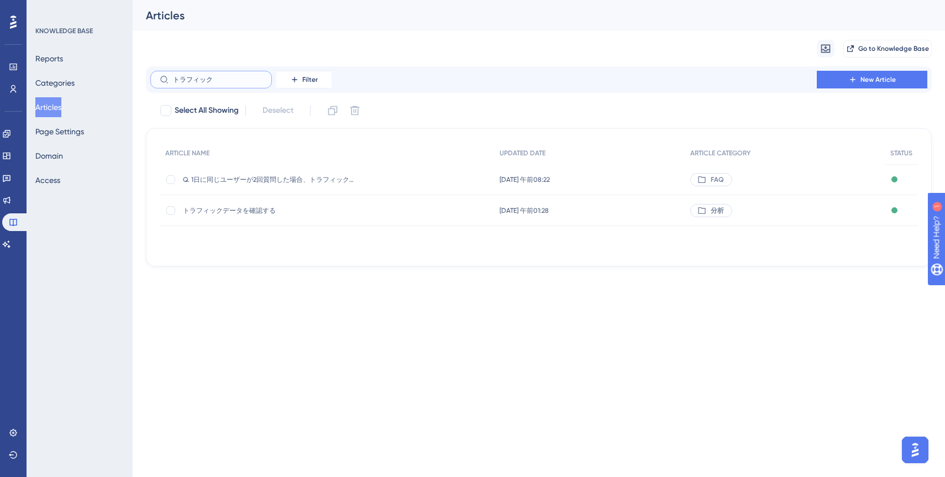
type input "トラフィック"
click at [247, 209] on span "トラフィックデータを確認する" at bounding box center [271, 210] width 177 height 9
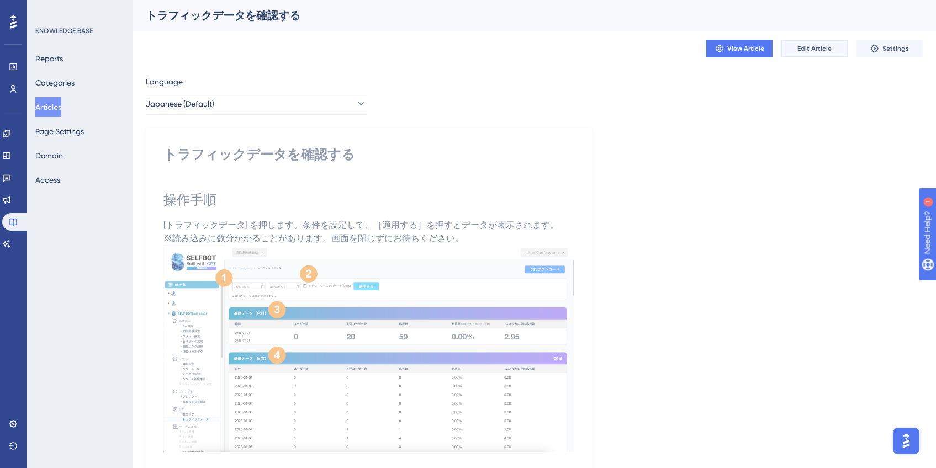
click at [787, 55] on button "Edit Article" at bounding box center [815, 49] width 66 height 18
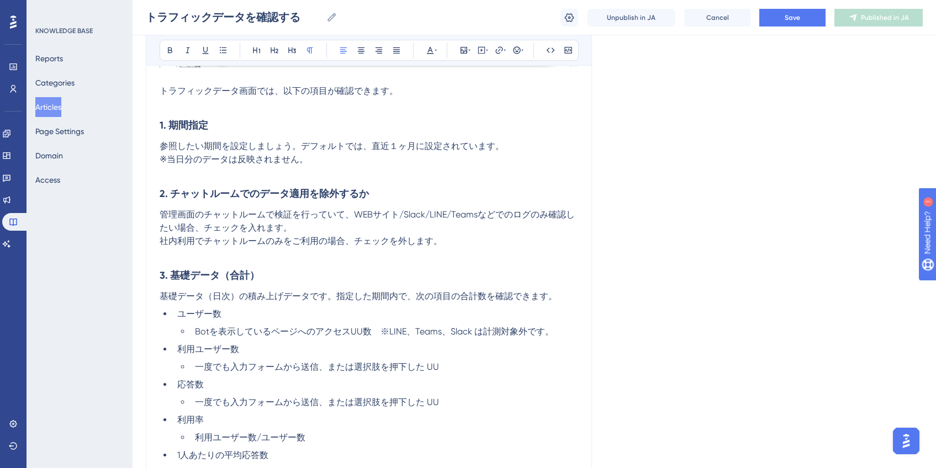
scroll to position [440, 0]
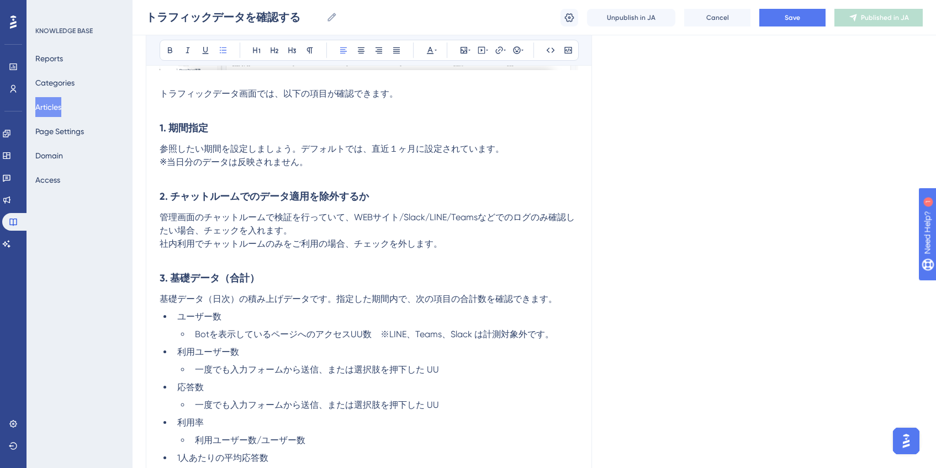
click at [361, 336] on span "Botを表示しているページへのアクセスUU数　※LINE、Teams、Slack は計測対象外です。" at bounding box center [374, 334] width 359 height 10
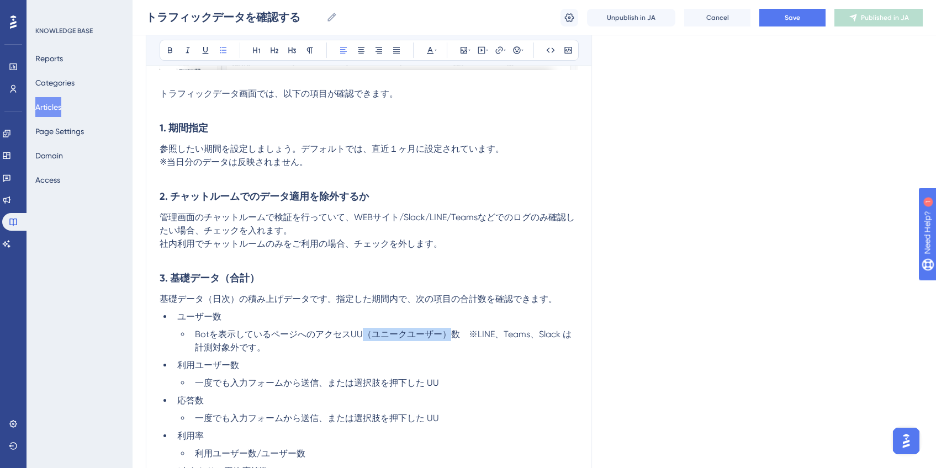
drag, startPoint x: 362, startPoint y: 333, endPoint x: 446, endPoint y: 338, distance: 84.1
click at [446, 338] on span "Botを表示しているページへのアクセスUU（ユニークユーザー）数　※LINE、Teams、Slack は計測対象外です。" at bounding box center [383, 341] width 377 height 24
copy span "（ユニークユーザー）"
click at [470, 383] on li "一度でも入力フォームから送信、または選択肢を押下した UU" at bounding box center [385, 383] width 388 height 13
click at [459, 418] on li "一度でも入力フォームから送信、または選択肢を押下した UU" at bounding box center [385, 418] width 388 height 13
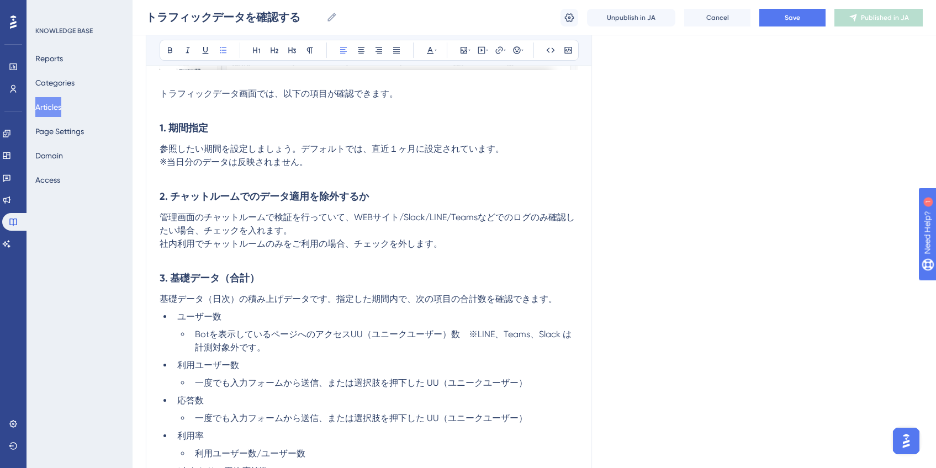
click at [349, 335] on span "Botを表示しているページへのアクセスUU（ユニークユーザー）数　※LINE、Teams、Slack は計測対象外です。" at bounding box center [383, 341] width 377 height 24
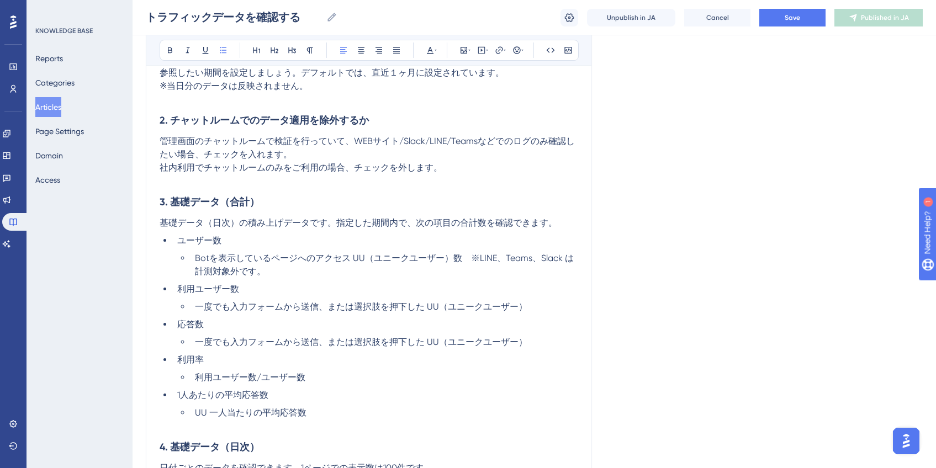
scroll to position [517, 0]
click at [209, 413] on span "UU 一人当たりの平均応答数" at bounding box center [251, 412] width 112 height 10
click at [212, 411] on span "UU （ユニークユーザー）一人当たりの平均応答数" at bounding box center [295, 412] width 200 height 10
click at [787, 16] on span "Save" at bounding box center [792, 17] width 15 height 9
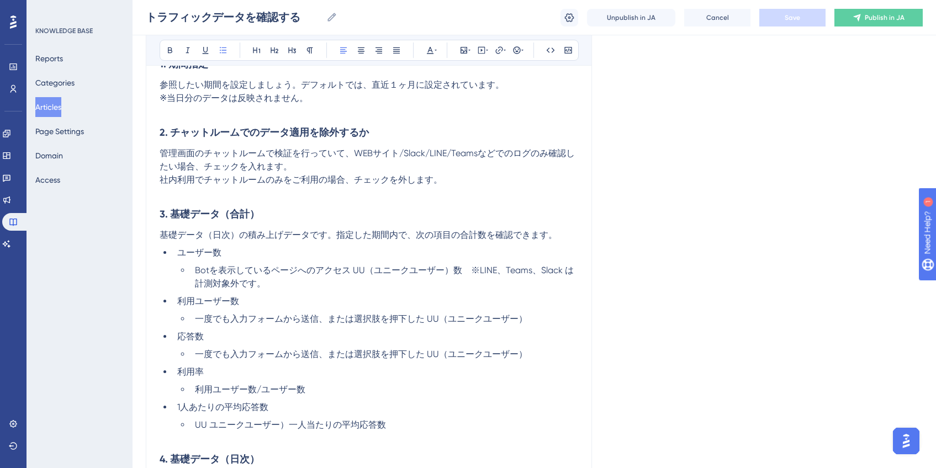
scroll to position [503, 0]
click at [210, 429] on span "UU ユニークユーザー）一人当たりの平均応答数" at bounding box center [290, 426] width 191 height 10
click at [802, 24] on button "Save" at bounding box center [793, 18] width 66 height 18
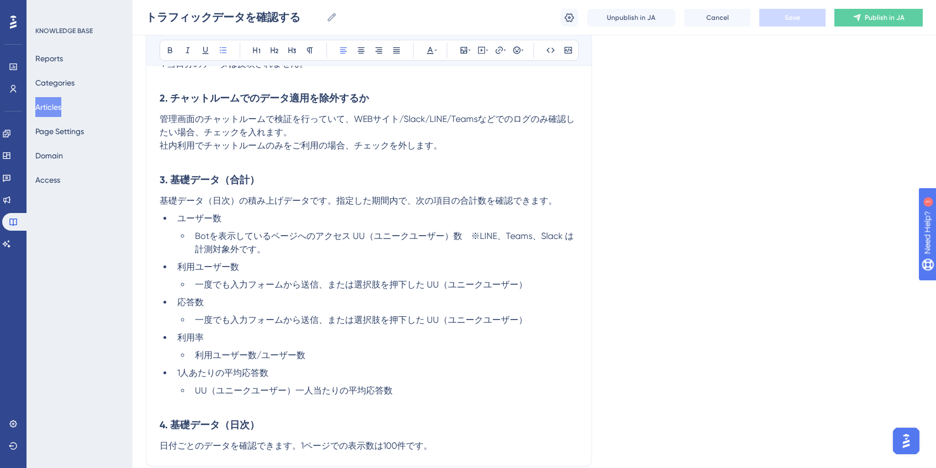
scroll to position [540, 0]
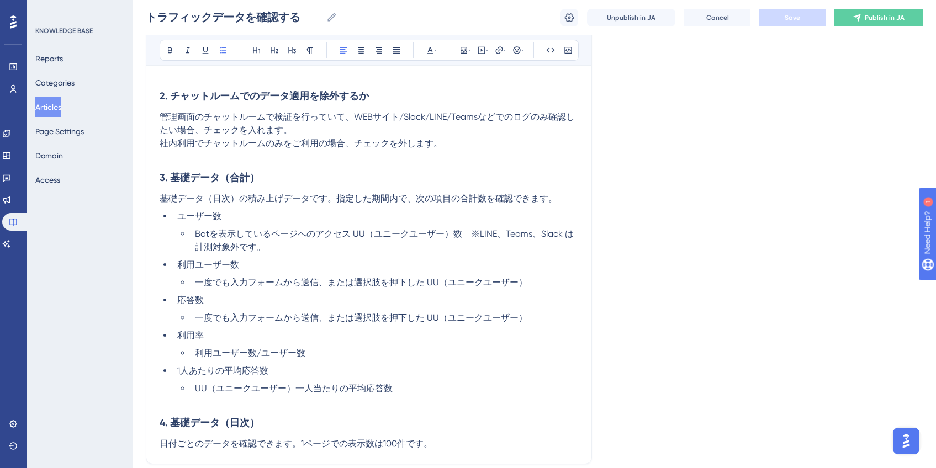
click at [459, 235] on span "Botを表示しているページへのアクセス UU（ユニークユーザー）数　※LINE、Teams、Slack は計測対象外です。" at bounding box center [384, 241] width 379 height 24
click at [526, 283] on li "一度でも入力フォームから送信、または選択肢を押下した UU（ユニークユーザー）" at bounding box center [385, 282] width 388 height 13
click at [529, 320] on li "一度でも入力フォームから送信、または選択肢を押下した UU（ユニークユーザー）" at bounding box center [385, 318] width 388 height 13
click at [543, 287] on li "一度でも入力フォームから送信、または選択肢を押下した UU（ユニークユーザー）*" at bounding box center [385, 282] width 388 height 13
click at [539, 314] on li "一度でも入力フォームから送信、または選択肢を押下した UU（ユニークユーザー）*数" at bounding box center [385, 318] width 388 height 13
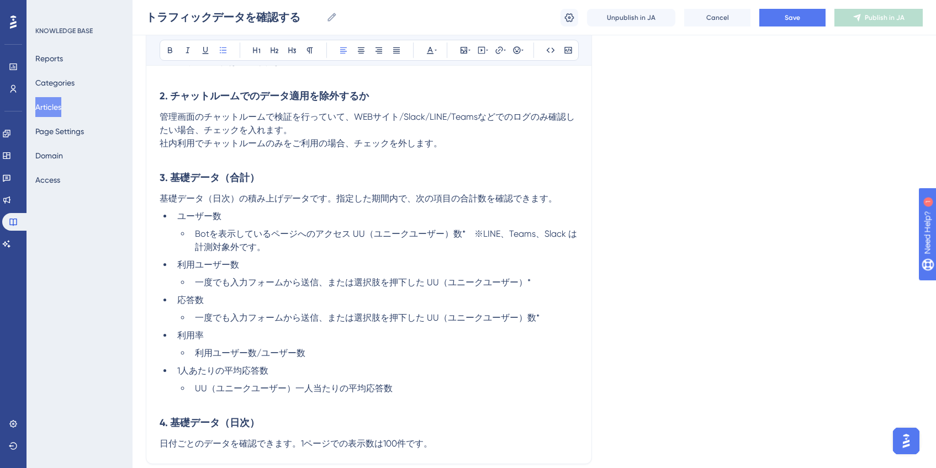
click at [525, 284] on span "一度でも入力フォームから送信、または選択肢を押下した UU（ユニークユーザー）*" at bounding box center [363, 282] width 336 height 10
click at [515, 271] on li "利用ユーザー数" at bounding box center [376, 265] width 406 height 13
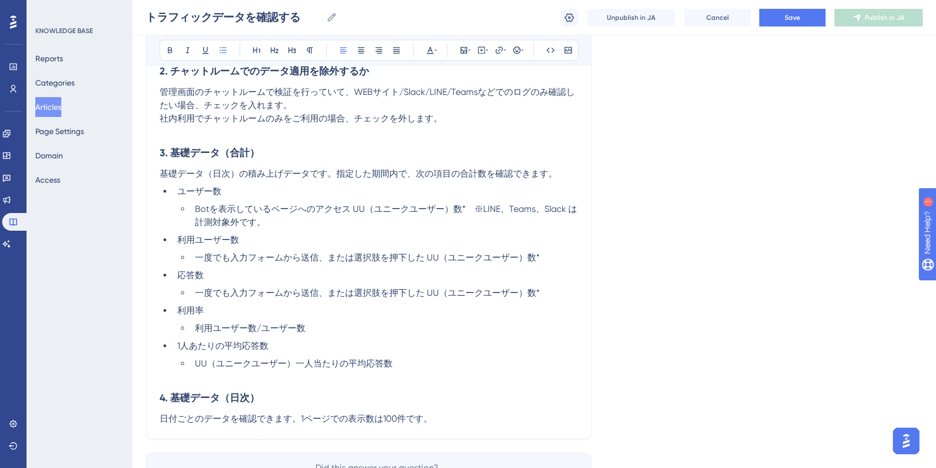
scroll to position [566, 0]
click at [292, 367] on span "UU（ユニークユーザー）一人当たりの平均応答数" at bounding box center [294, 363] width 198 height 10
click at [525, 292] on span "一度でも入力フォームから送信、または選択肢を押下した UU（ユニークユーザー）数*" at bounding box center [367, 292] width 345 height 10
click at [557, 297] on li "一度でも入力フォームから送信、または選択肢を押下した UU（ユニークユーザー）*数*" at bounding box center [385, 292] width 388 height 13
click at [547, 257] on li "一度でも入力フォームから送信、または選択肢を押下した UU（ユニークユーザー）数*" at bounding box center [385, 257] width 388 height 13
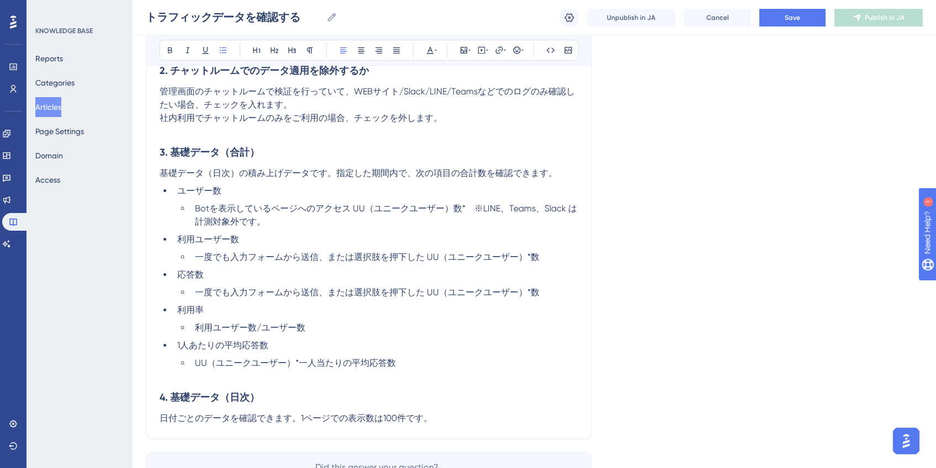
click at [459, 209] on span "Botを表示しているページへのアクセス UU（ユニークユーザー）数*　※LINE、Teams、Slack は計測対象外です。" at bounding box center [386, 215] width 382 height 24
click at [531, 257] on span "一度でも入力フォームから送信、または選択肢を押下した UU（ユニークユーザー）*数" at bounding box center [367, 257] width 345 height 10
click at [529, 289] on span "一度でも入力フォームから送信、または選択肢を押下した UU（ユニークユーザー）*数" at bounding box center [367, 292] width 345 height 10
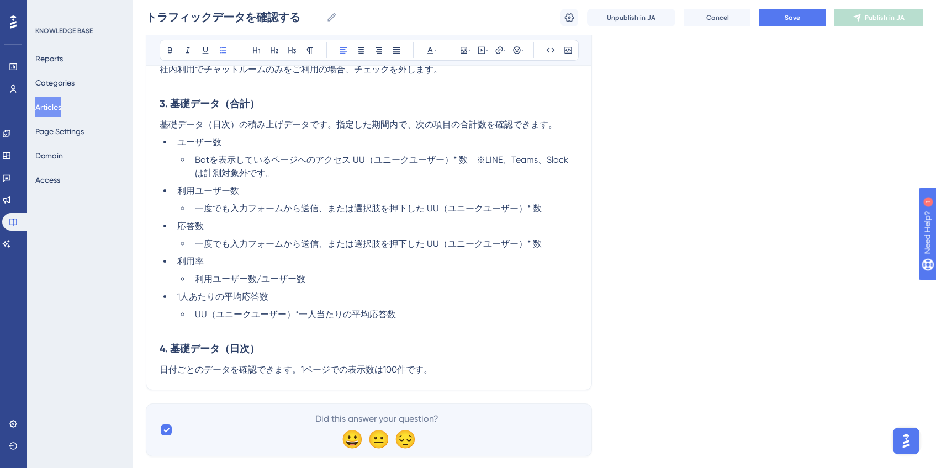
scroll to position [614, 0]
click at [292, 314] on span "UU（ユニークユーザー）*一人当たりの平均応答数" at bounding box center [295, 314] width 201 height 10
click at [524, 246] on span "一度でも入力フォームから送信、または選択肢を押下した UU（ユニークユーザー）* 数" at bounding box center [368, 244] width 347 height 10
drag, startPoint x: 524, startPoint y: 246, endPoint x: 439, endPoint y: 246, distance: 84.5
click at [439, 246] on span "一度でも入力フォームから送信、または選択肢を押下した UU（ユニークユーザー）* 数" at bounding box center [368, 244] width 347 height 10
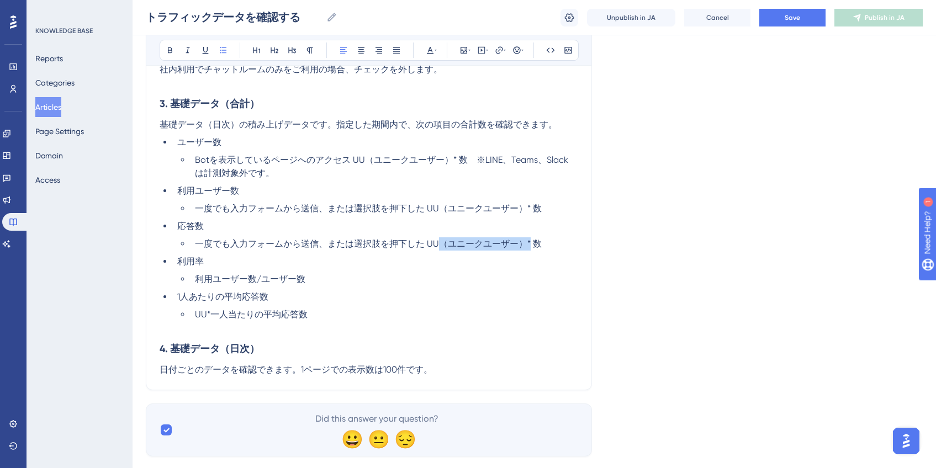
click at [513, 248] on span "一度でも入力フォームから送信、または選択肢を押下した UU（ユニークユーザー）* 数" at bounding box center [368, 244] width 347 height 10
drag, startPoint x: 525, startPoint y: 244, endPoint x: 442, endPoint y: 246, distance: 82.9
click at [442, 246] on span "一度でも入力フォームから送信、または選択肢を押下した UU（ユニークユーザー）* 数" at bounding box center [368, 244] width 347 height 10
click at [207, 316] on span "UU*一人当たりの平均応答数" at bounding box center [251, 314] width 113 height 10
click at [213, 315] on span "UU *一人当たりの平均応答数" at bounding box center [252, 314] width 115 height 10
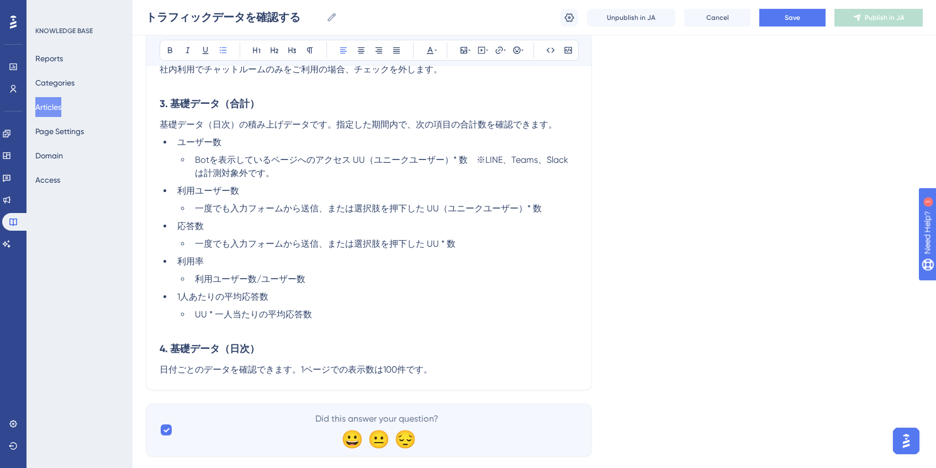
click at [208, 315] on span "UU * 一人当たりの平均応答数" at bounding box center [253, 314] width 117 height 10
click at [440, 242] on span "一度でも入力フォームから送信、または選択肢を押下した UU * 数" at bounding box center [325, 244] width 261 height 10
click at [543, 288] on ul "ユーザー数 Botを表示しているページへのアクセス UU（ユニークユーザー）* 数　※LINE、Teams、Slack は計測対象外です。 利用ユーザー数 一…" at bounding box center [369, 229] width 419 height 186
click at [298, 313] on span "UU（ユニークユーザー）*一人当たりの平均応答数" at bounding box center [295, 314] width 201 height 10
click at [456, 320] on li "UU（ユニークユーザー）* 一人当たりの平均応答数" at bounding box center [385, 314] width 388 height 13
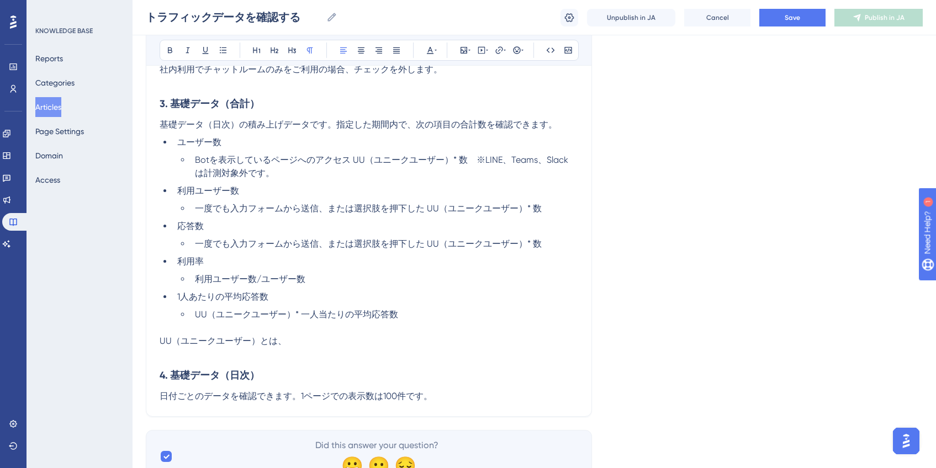
click at [161, 340] on span "UU（ユニークユーザー）とは、" at bounding box center [223, 341] width 127 height 10
click at [312, 340] on p "*UU（ユニークユーザー）とは、" at bounding box center [369, 341] width 419 height 13
click at [804, 18] on button "Save" at bounding box center [793, 18] width 66 height 18
click at [338, 345] on p "*UU（ユニークユーザー）とは、" at bounding box center [369, 341] width 419 height 13
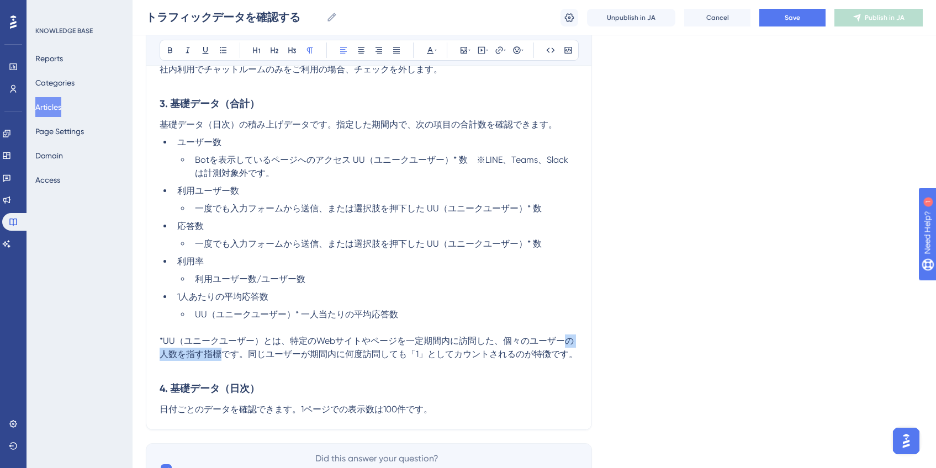
drag, startPoint x: 566, startPoint y: 340, endPoint x: 225, endPoint y: 352, distance: 341.1
click at [225, 352] on span "*UU（ユニークユーザー）とは、特定のWebサイトやページを一定期間内に訪問した、個々のユーザーの人数を指す指標です。同じユーザーが期間内に何度訪問しても「1…" at bounding box center [369, 348] width 418 height 24
click at [266, 350] on span "*UU（ユニークユーザー）とは、特定のWebサイトやページを一定期間内に訪問した、個々のユーザーです。同じユーザーが期間内に何度訪問しても「1」としてカウント…" at bounding box center [367, 348] width 414 height 24
click at [306, 359] on p "*UU（ユニークユーザー）とは、特定のWebサイトやページを一定期間内に訪問した、個々のユーザーです。同じユーザーが期間内に何度訪問しても「1」としてカウント…" at bounding box center [369, 348] width 419 height 27
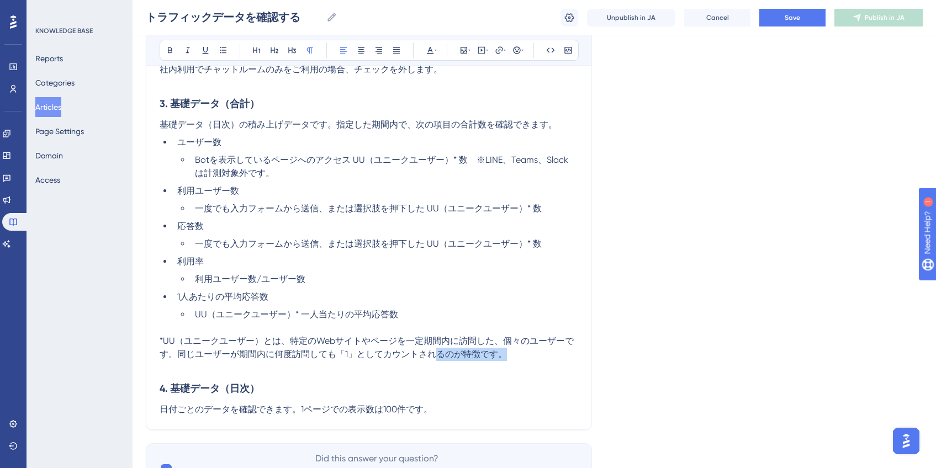
drag, startPoint x: 433, startPoint y: 355, endPoint x: 528, endPoint y: 356, distance: 95.0
click at [528, 356] on p "*UU（ユニークユーザー）とは、特定のWebサイトやページを一定期間内に訪問した、個々のユーザーです。同じユーザーが期間内に何度訪問しても「1」としてカウント…" at bounding box center [369, 348] width 419 height 27
click at [821, 10] on button "Save" at bounding box center [793, 18] width 66 height 18
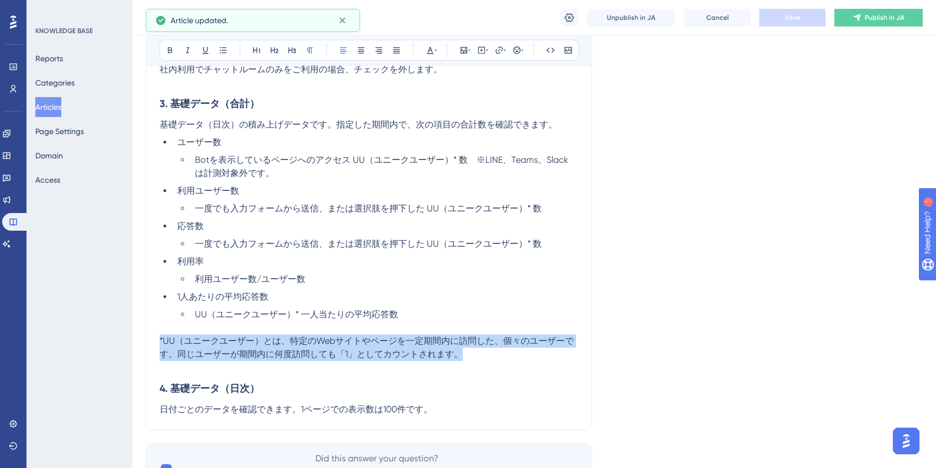
drag, startPoint x: 468, startPoint y: 358, endPoint x: 151, endPoint y: 344, distance: 317.4
copy span "*UU（ユニークユーザー）とは、特定のWebサイトやページを一定期間内に訪問した、個々のユーザーです。同じユーザーが期間内に何度訪問しても「1」としてカウント…"
click at [465, 355] on p "*UU（ユニークユーザー）とは、特定のWebサイトやページを一定期間内に訪問した、個々のユーザーです。同じユーザーが期間内に何度訪問しても「1」としてカウント…" at bounding box center [369, 348] width 419 height 27
drag, startPoint x: 466, startPoint y: 356, endPoint x: 165, endPoint y: 341, distance: 300.9
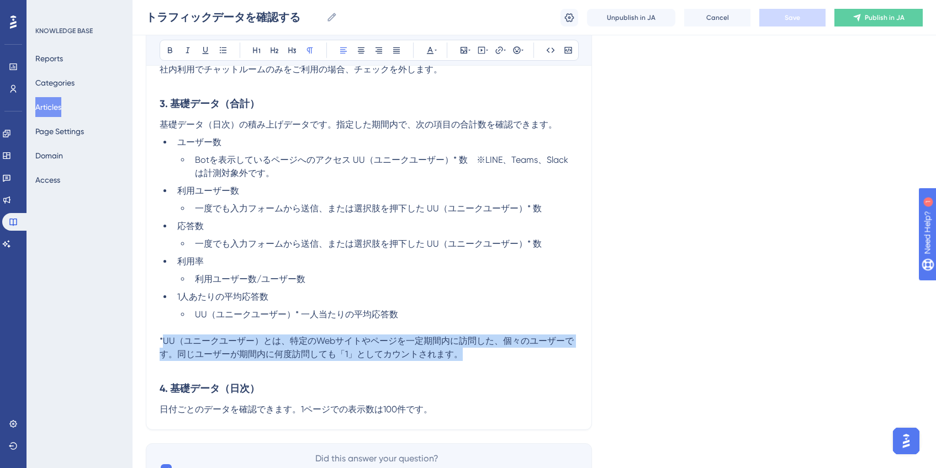
click at [165, 341] on p "*UU（ユニークユーザー）とは、特定のWebサイトやページを一定期間内に訪問した、個々のユーザーです。同じユーザーが期間内に何度訪問しても「1」としてカウント…" at bounding box center [369, 348] width 419 height 27
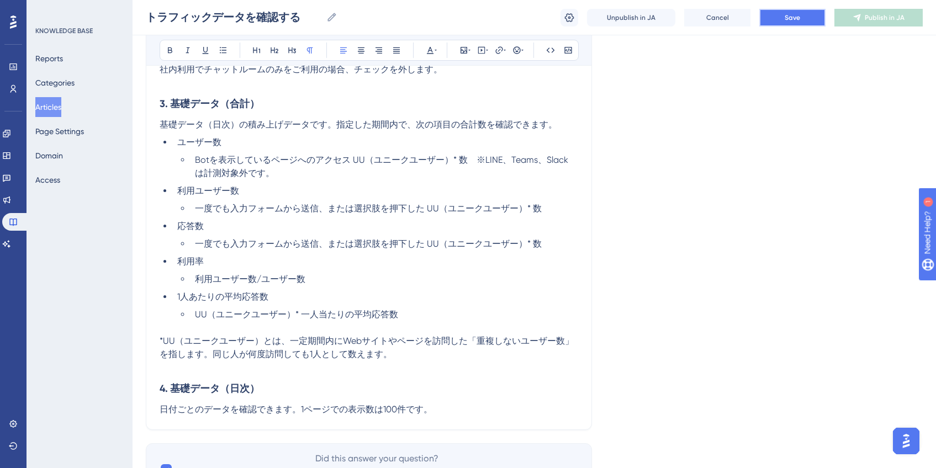
click at [774, 22] on button "Save" at bounding box center [793, 18] width 66 height 18
click at [504, 173] on li "Botを表示しているページへのアクセス UU（ユニークユーザー）* 数　※LINE、Teams、Slack は計測対象外です。" at bounding box center [385, 167] width 388 height 27
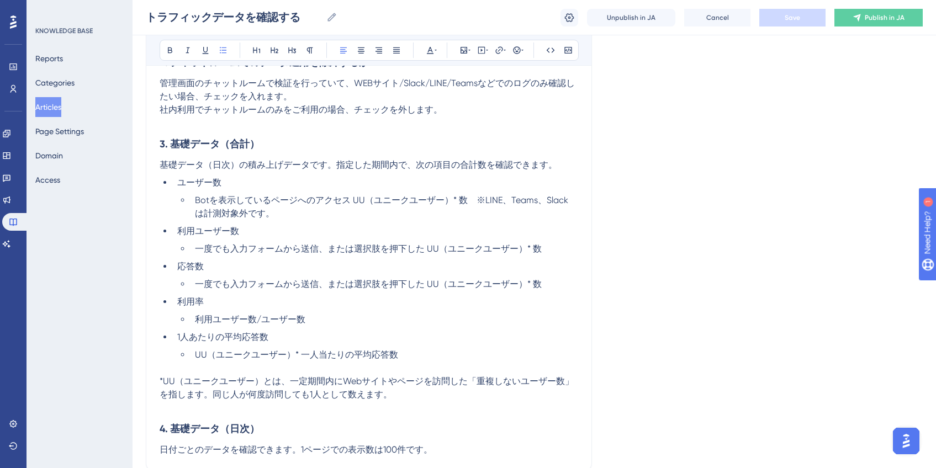
scroll to position [575, 0]
click at [272, 199] on span "Botを表示しているページへのアクセス UU（ユニークユーザー）* 数　※LINE、Teams、Slack は計測対象外です。" at bounding box center [383, 206] width 376 height 24
click at [785, 19] on span "Save" at bounding box center [792, 17] width 15 height 9
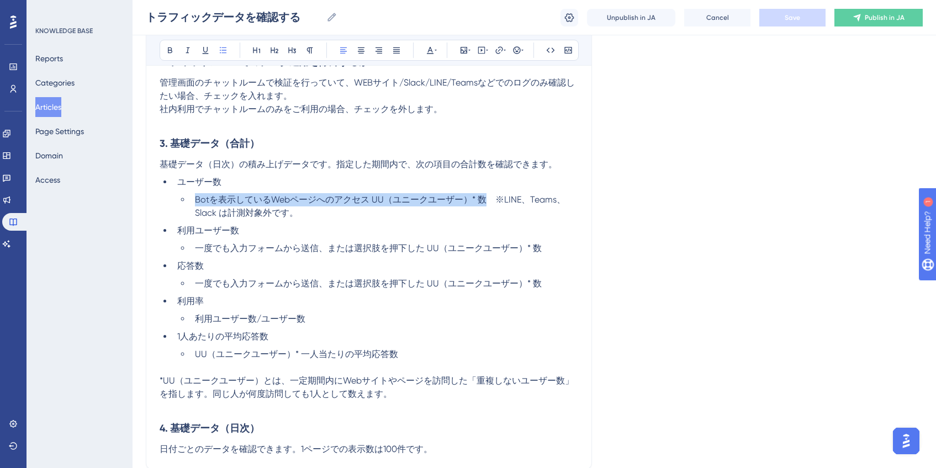
drag, startPoint x: 194, startPoint y: 199, endPoint x: 484, endPoint y: 201, distance: 289.5
click at [484, 201] on span "Botを表示しているWebページへのアクセス UU（ユニークユーザー）* 数　※LINE、Teams、Slack は計測対象外です。" at bounding box center [380, 206] width 371 height 24
copy span "Botを表示しているWebページへのアクセス UU（ユニークユーザー）* 数"
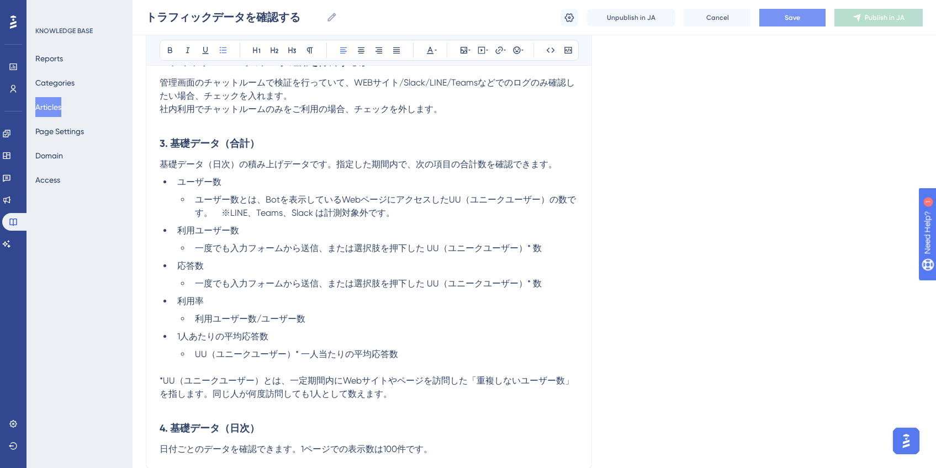
click at [266, 200] on span "ユーザー数とは、Botを表示しているWebページにアクセスしたUU（ユニークユーザー）の数です。　※LINE、Teams、Slack は計測対象外です。" at bounding box center [385, 206] width 381 height 24
click at [775, 22] on button "Save" at bounding box center [793, 18] width 66 height 18
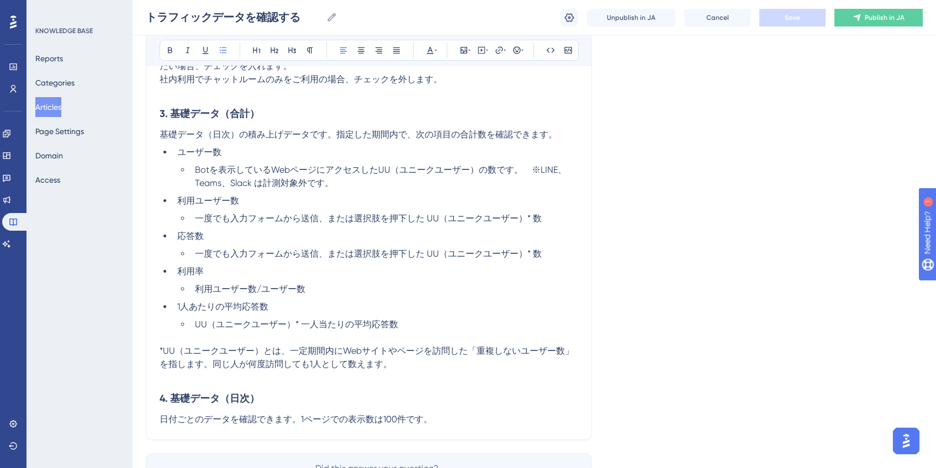
scroll to position [602, 0]
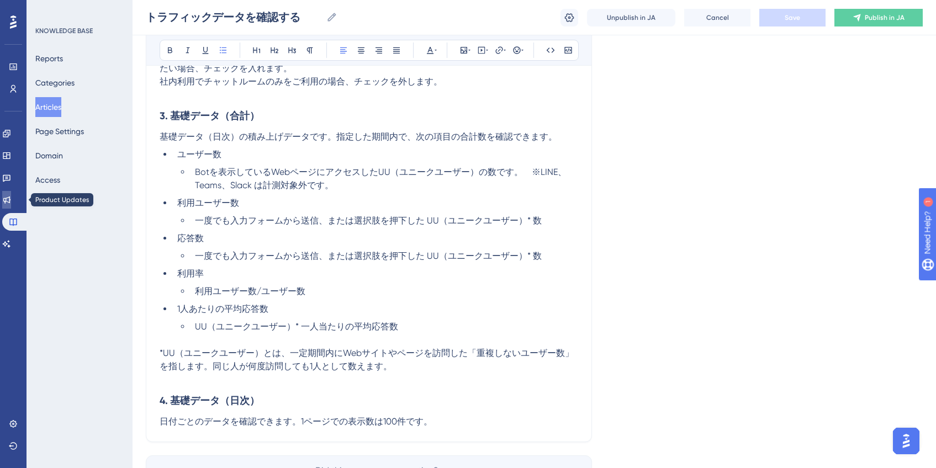
click at [11, 204] on link at bounding box center [6, 200] width 9 height 18
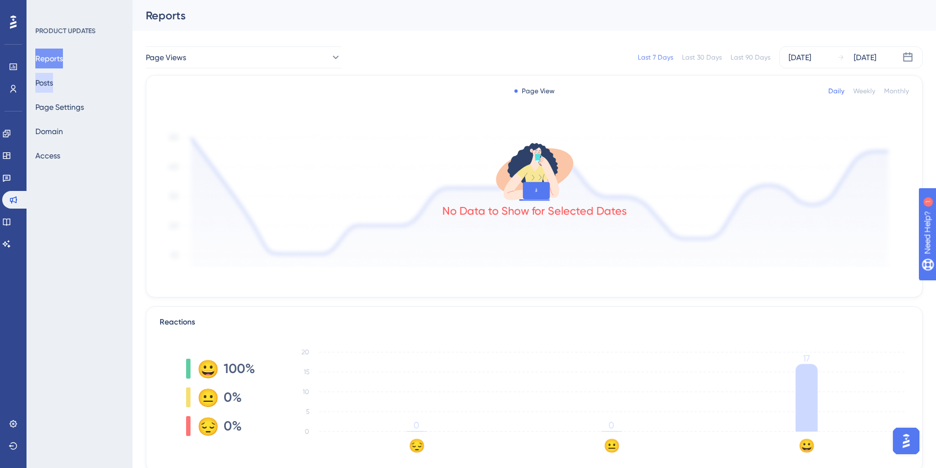
click at [53, 80] on button "Posts" at bounding box center [44, 83] width 18 height 20
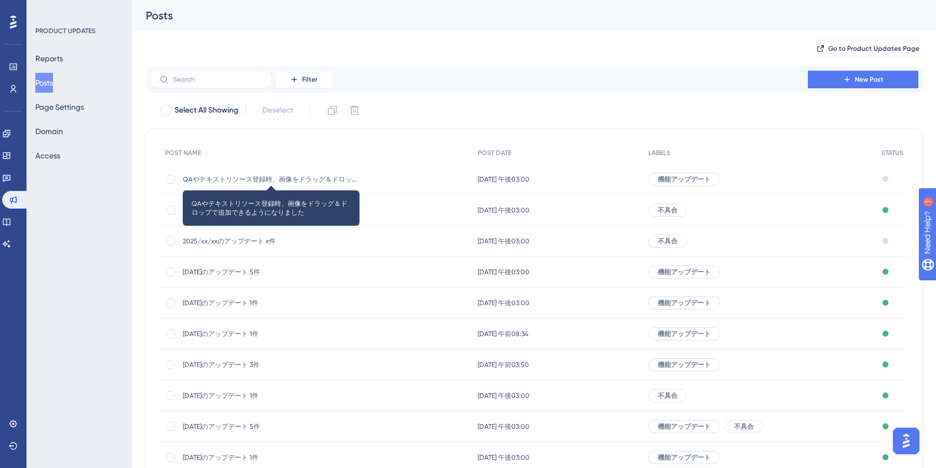
click at [263, 178] on span "QAやテキストリソース登録時、画像をドラッグ＆ドロップで追加できるようになりました" at bounding box center [271, 179] width 177 height 9
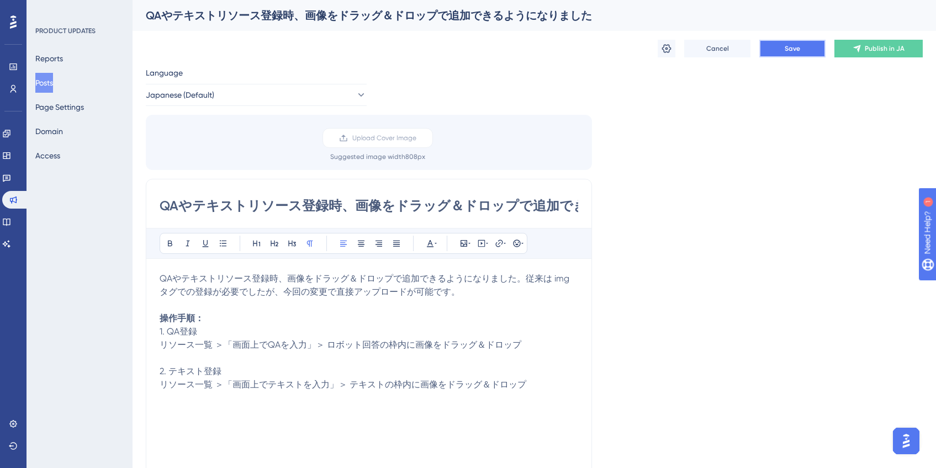
click at [794, 56] on button "Save" at bounding box center [793, 49] width 66 height 18
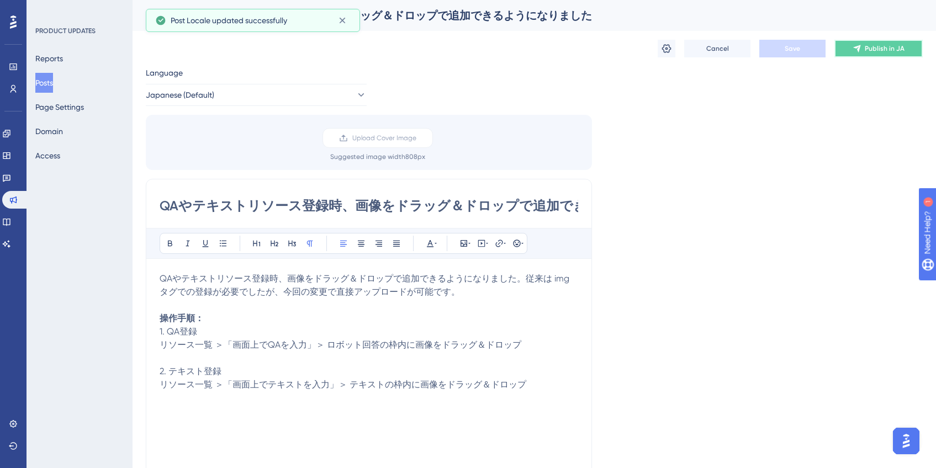
click at [857, 49] on icon at bounding box center [857, 48] width 9 height 9
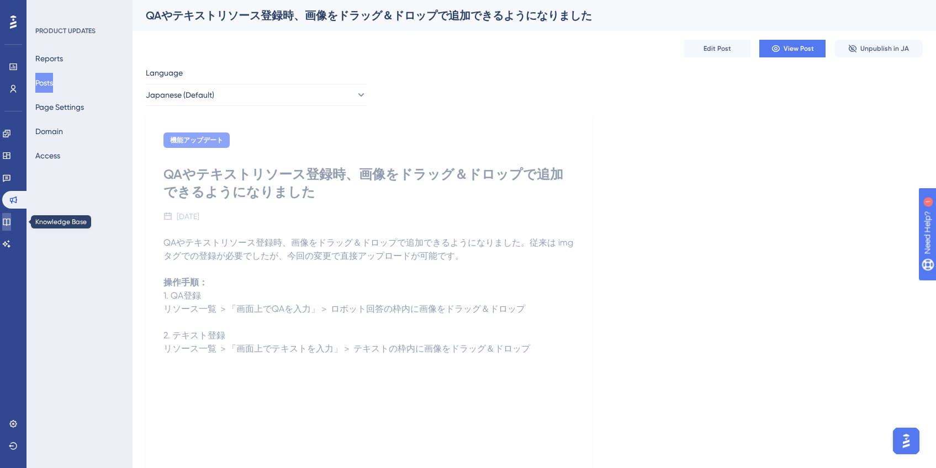
click at [10, 223] on icon at bounding box center [6, 222] width 9 height 9
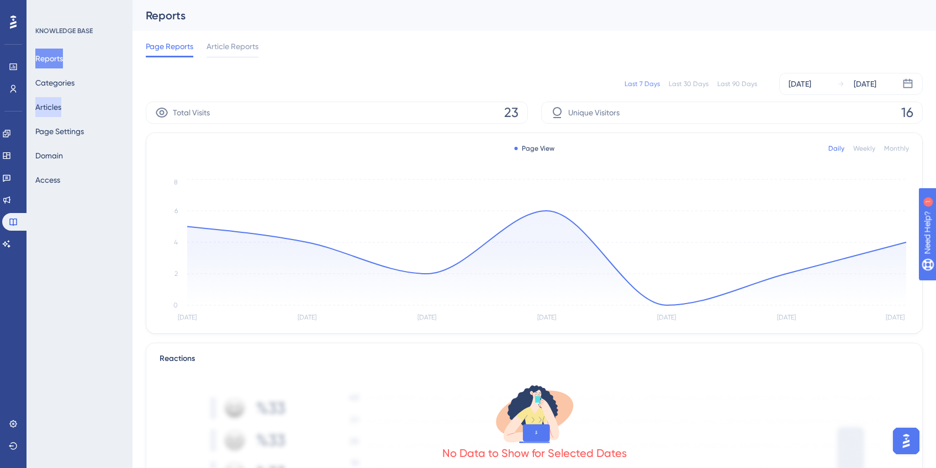
click at [53, 112] on button "Articles" at bounding box center [48, 107] width 26 height 20
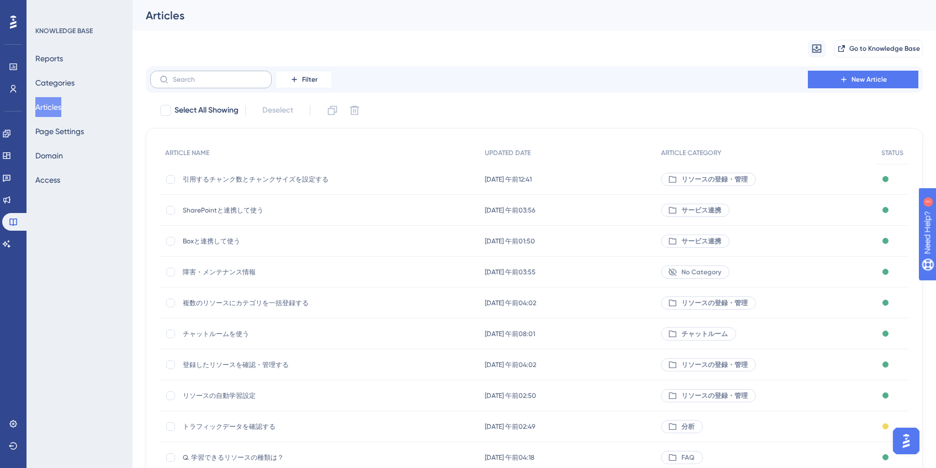
click at [225, 83] on label at bounding box center [211, 80] width 122 height 18
click at [225, 83] on input "text" at bounding box center [217, 80] width 89 height 8
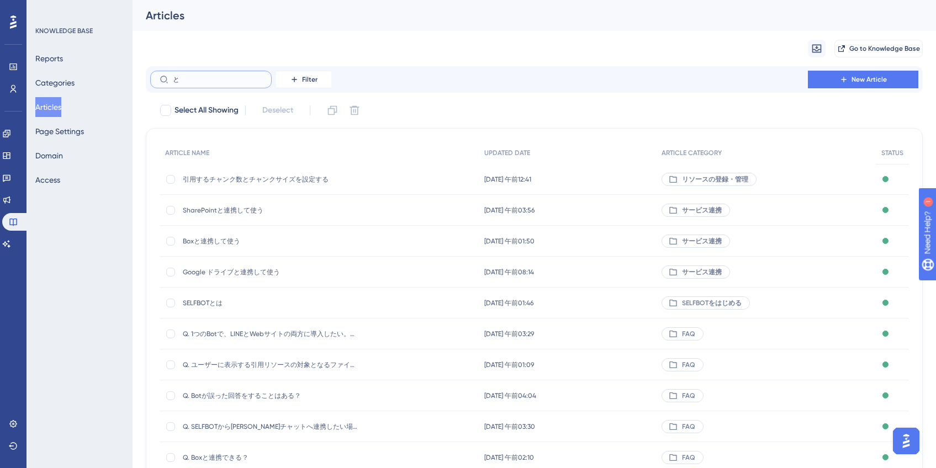
type input "とr"
checkbox input "true"
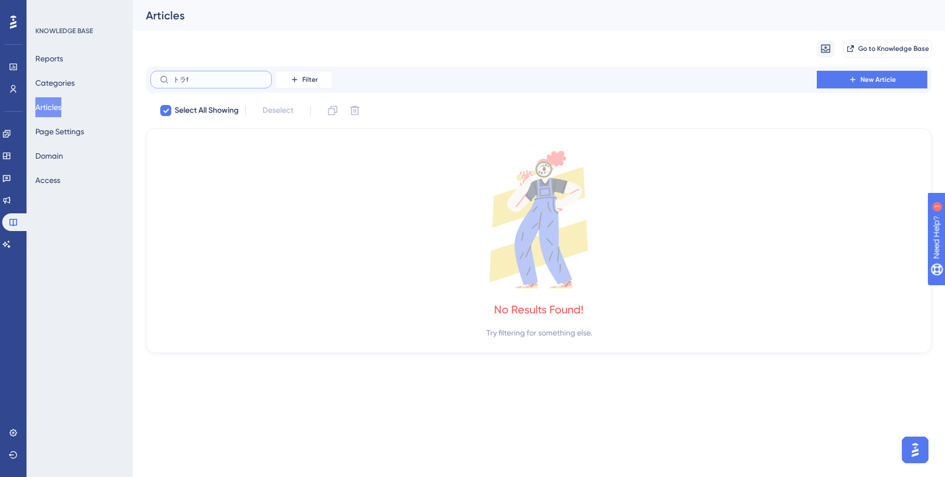
type input "トラフィ"
checkbox input "false"
type input "トラフィk"
checkbox input "true"
type input "トラフィック"
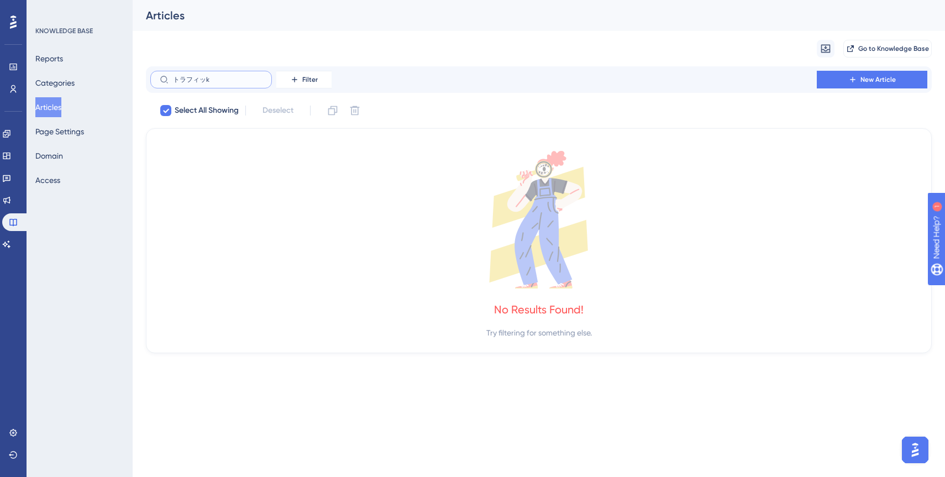
checkbox input "false"
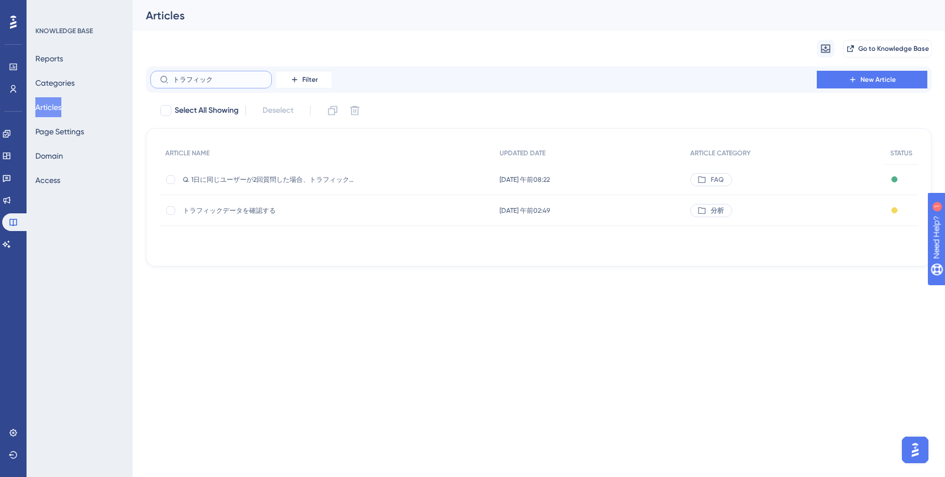
type input "トラフィック"
click at [246, 206] on span "トラフィックデータを確認する" at bounding box center [271, 210] width 177 height 9
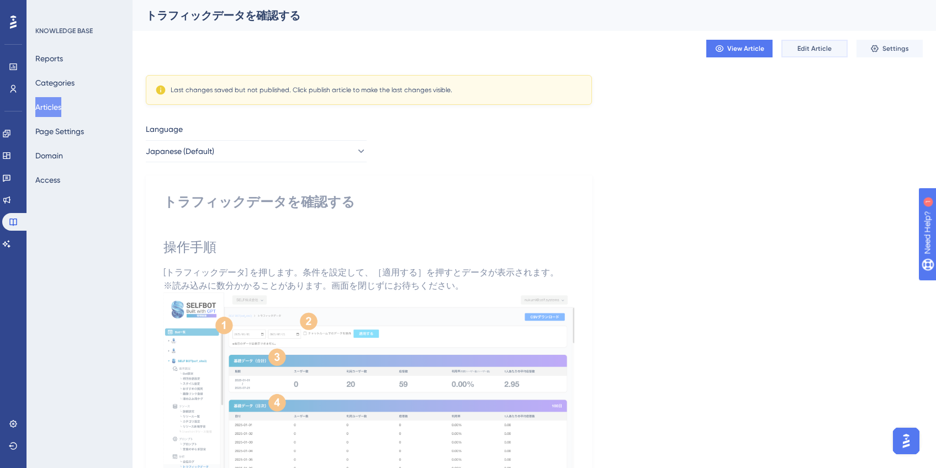
click at [807, 55] on button "Edit Article" at bounding box center [815, 49] width 66 height 18
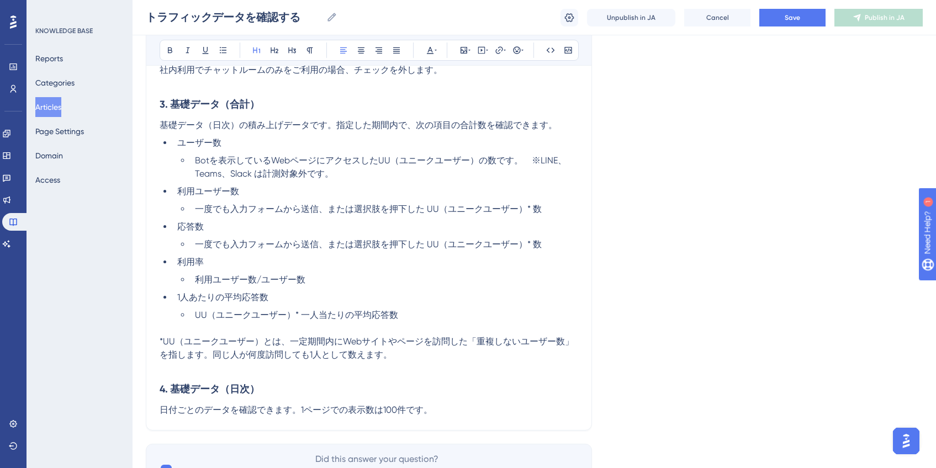
scroll to position [603, 0]
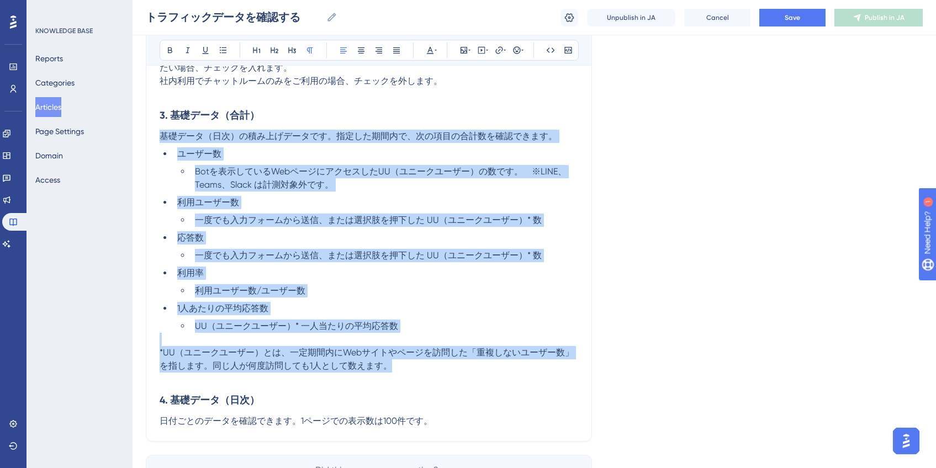
drag, startPoint x: 419, startPoint y: 365, endPoint x: 161, endPoint y: 139, distance: 343.0
click at [161, 139] on div "操作手順 [トラフィックデータ] を押します。条件を設定して、［適用する］を押すとデータが表示されます。　※読み込みに数分かかることがあります。画面を閉じずに…" at bounding box center [369, 30] width 419 height 796
click at [255, 185] on span "Botを表示しているWebページにアクセスしたUU（ユニークユーザー）の数です。　※LINE、Teams、Slack は計測対象外です。" at bounding box center [381, 178] width 372 height 24
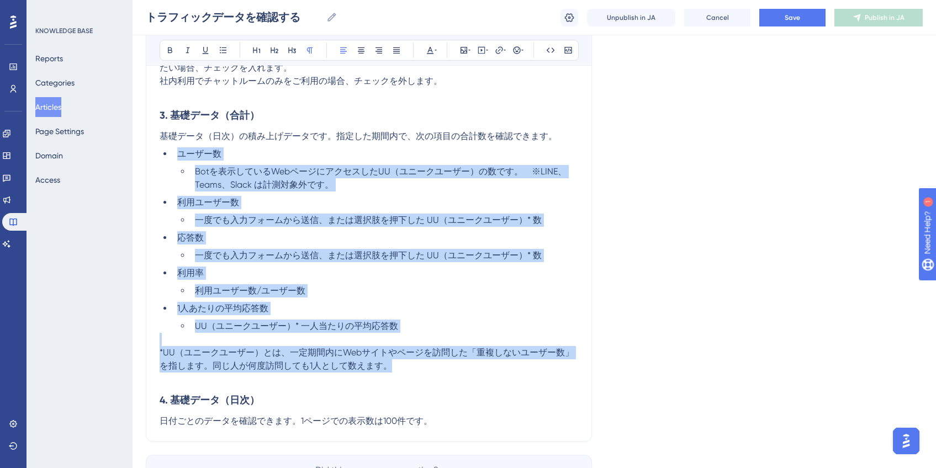
drag, startPoint x: 402, startPoint y: 365, endPoint x: 167, endPoint y: 159, distance: 312.0
click at [167, 159] on div "操作手順 [トラフィックデータ] を押します。条件を設定して、［適用する］を押すとデータが表示されます。　※読み込みに数分かかることがあります。画面を閉じずに…" at bounding box center [369, 30] width 419 height 796
copy div "ユーザー数 Botを表示しているWebページにアクセスしたUU（ユニークユーザー）の数です。　※LINE、Teams、Slack は計測対象外です。 利用ユー…"
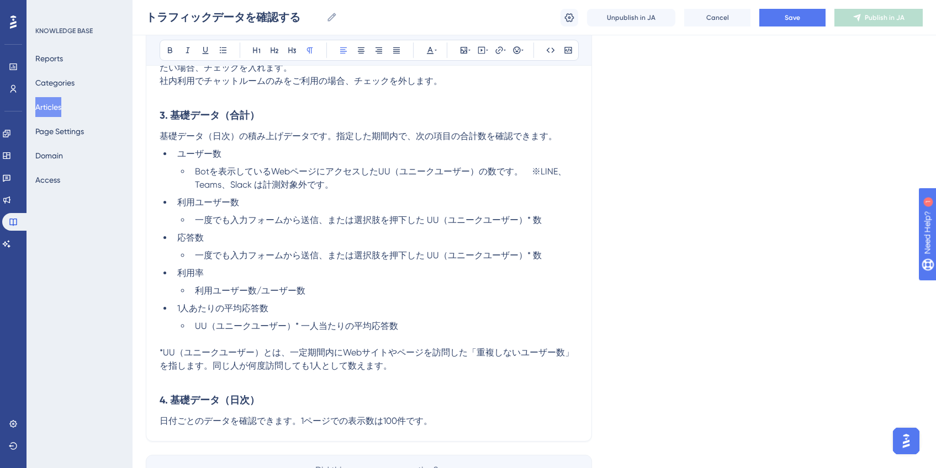
click at [454, 422] on p "日付ごとのデータを確認できます。1ページでの表示数は100件です。" at bounding box center [369, 421] width 419 height 13
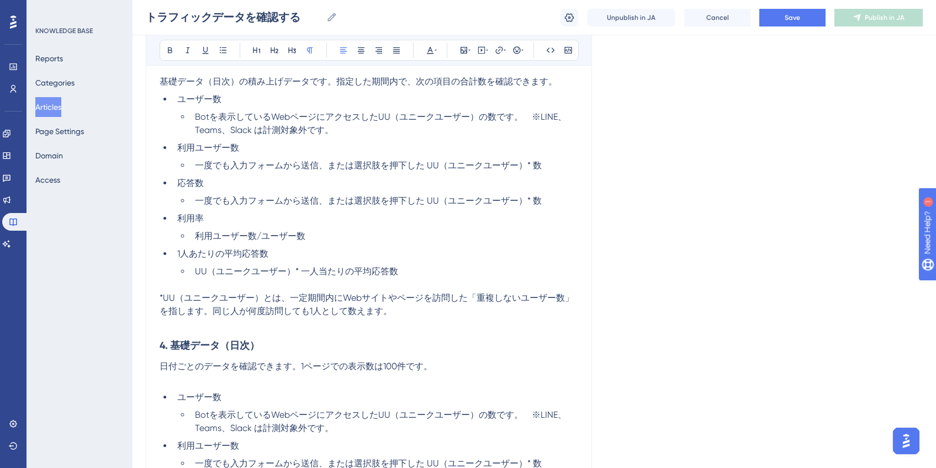
scroll to position [573, 0]
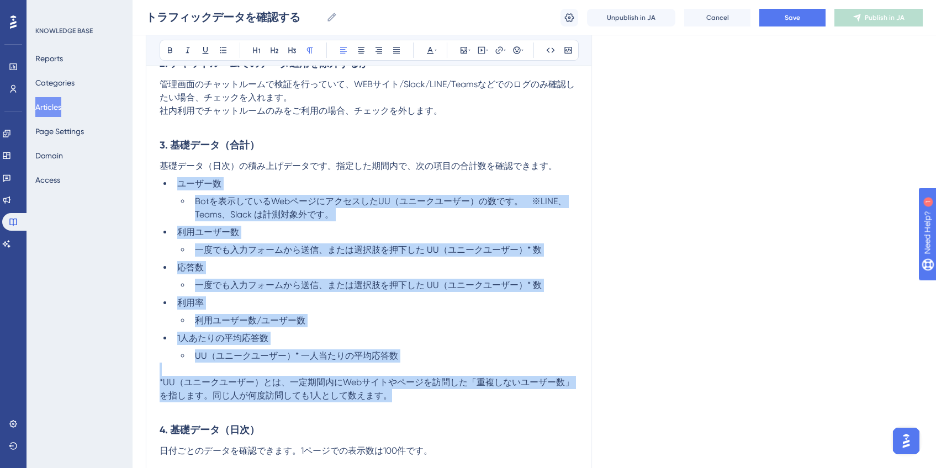
drag, startPoint x: 393, startPoint y: 400, endPoint x: 177, endPoint y: 185, distance: 305.1
click at [177, 185] on div "操作手順 [トラフィックデータ] を押します。条件を設定して、［適用する］を押すとデータが表示されます。　※読み込みに数分かかることがあります。画面を閉じずに…" at bounding box center [369, 181] width 419 height 1039
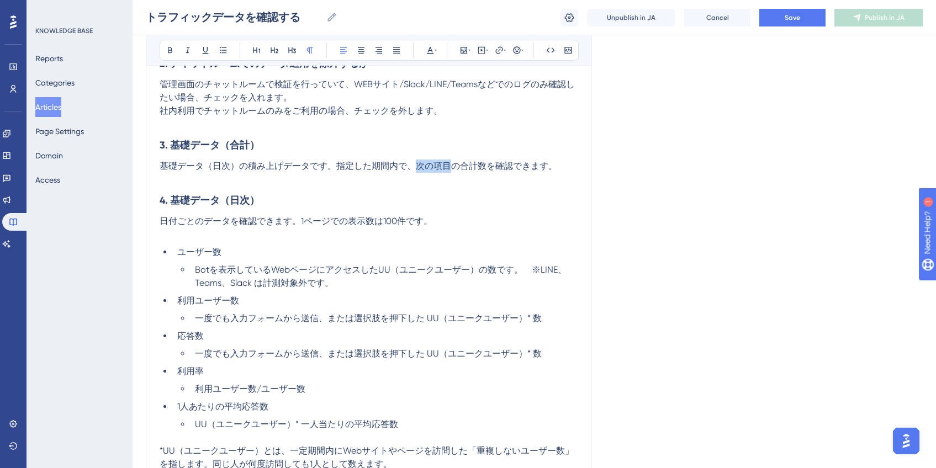
drag, startPoint x: 416, startPoint y: 168, endPoint x: 446, endPoint y: 167, distance: 30.4
click at [446, 167] on span "基礎データ（日次）の積み上げデータです。指定した期間内で、次の項目の合計数を確認できます。" at bounding box center [359, 166] width 398 height 10
click at [461, 166] on span "基礎データ（日次）の積み上げデータです。指定した期間内で、指定した期間の合計数を確認できます。" at bounding box center [367, 166] width 415 height 10
click at [781, 24] on button "Save" at bounding box center [793, 18] width 66 height 18
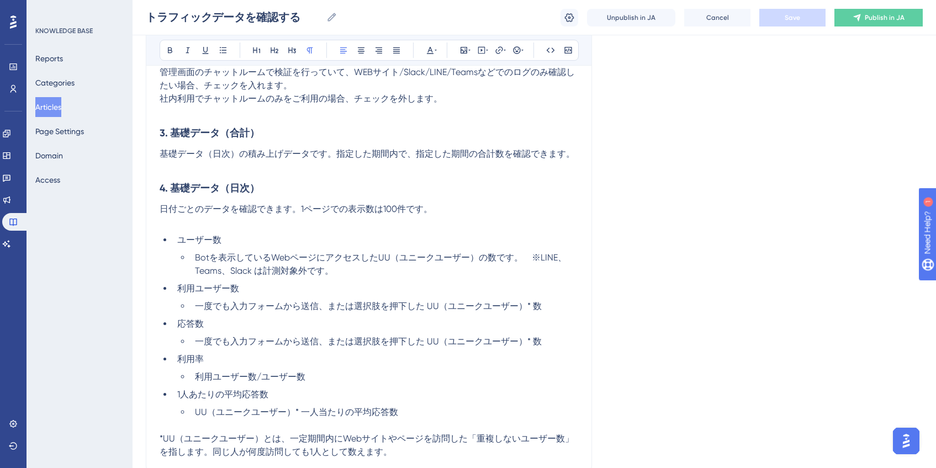
scroll to position [586, 0]
click at [414, 155] on span "基礎データ（日次）の積み上げデータです。指定した期間内で、指定した期間の合計数を確認できます。" at bounding box center [367, 153] width 415 height 10
drag, startPoint x: 401, startPoint y: 154, endPoint x: 470, endPoint y: 150, distance: 69.2
click at [470, 150] on span "基礎データ（日次）の積み上げデータです。指定した期間内で、指定した期間の合計数を確認できます。" at bounding box center [367, 153] width 415 height 10
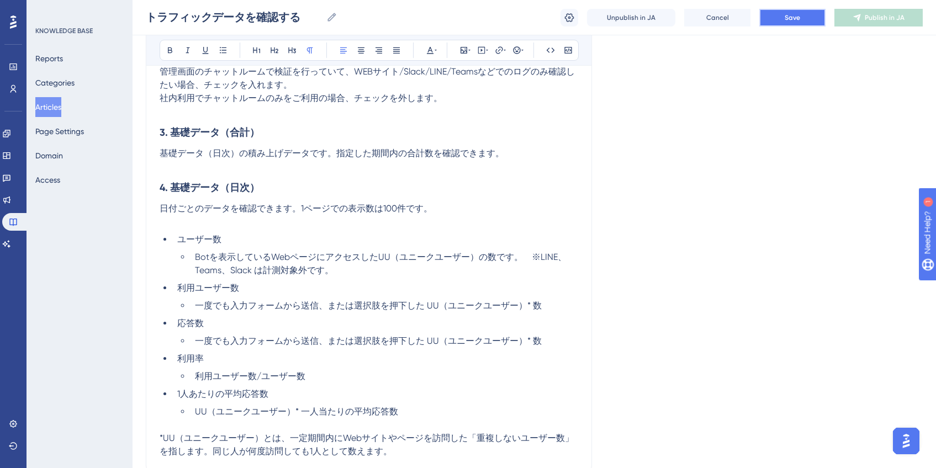
click at [779, 21] on button "Save" at bounding box center [793, 18] width 66 height 18
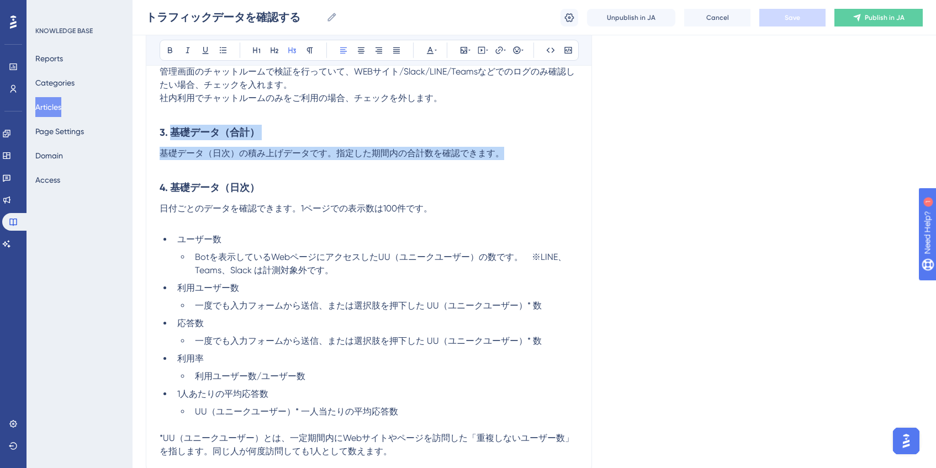
drag, startPoint x: 173, startPoint y: 130, endPoint x: 526, endPoint y: 159, distance: 354.8
click at [527, 159] on div "操作手順 [トラフィックデータ] を押します。条件を設定して、［適用する］を押すとデータが表示されます。　※読み込みに数分かかることがあります。画面を閉じずに…" at bounding box center [369, 53] width 419 height 809
copy div "基礎データ（合計） 基礎データ（日次）の積み上げデータです。指定した期間内の合計数を確認できます。"
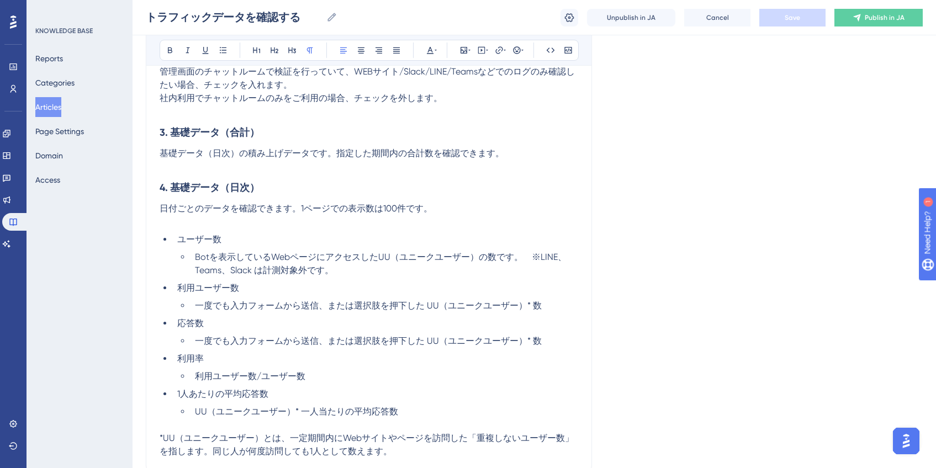
click at [324, 160] on p at bounding box center [369, 166] width 419 height 13
click at [534, 155] on p "基礎データ（日次）の積み上げデータです。指定した期間内の合計数を確認できます。" at bounding box center [369, 153] width 419 height 13
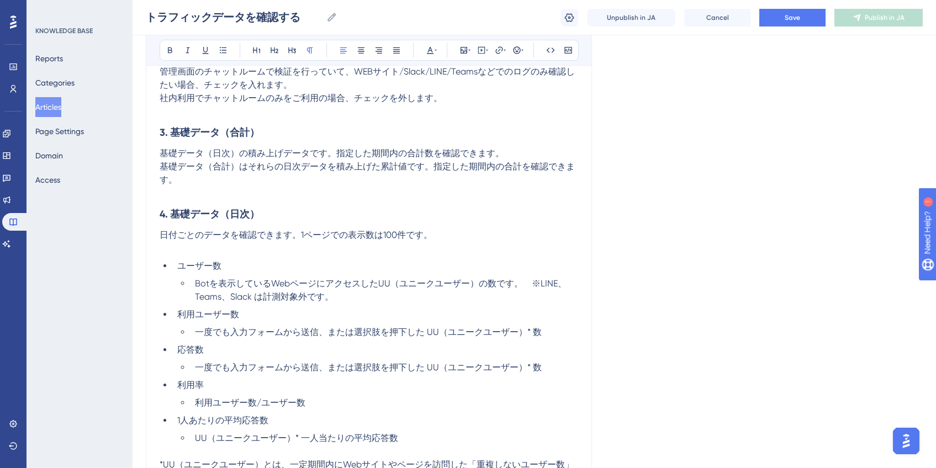
click at [281, 167] on span "基礎データ（合計）はそれらの日次データを積み上げた累計値です。指定した期間内の合計を確認できます。" at bounding box center [367, 173] width 415 height 24
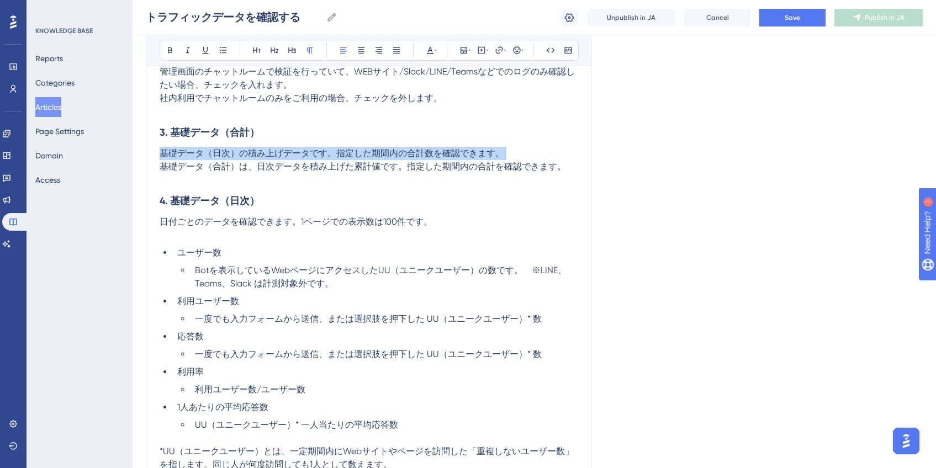
drag, startPoint x: 160, startPoint y: 166, endPoint x: 159, endPoint y: 156, distance: 9.5
click at [159, 156] on div "トラフィックデータを確認する Bold Italic Underline Bullet Point Heading 1 Heading 2 Heading 3…" at bounding box center [369, 11] width 446 height 947
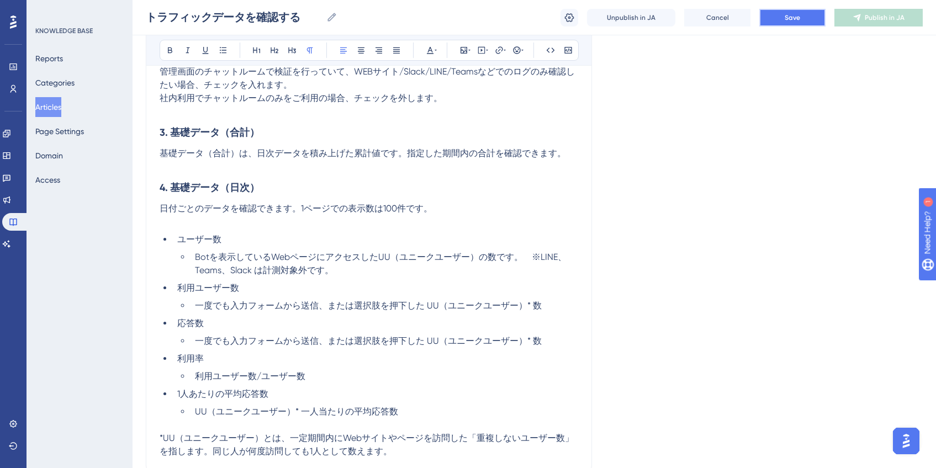
click at [791, 20] on span "Save" at bounding box center [792, 17] width 15 height 9
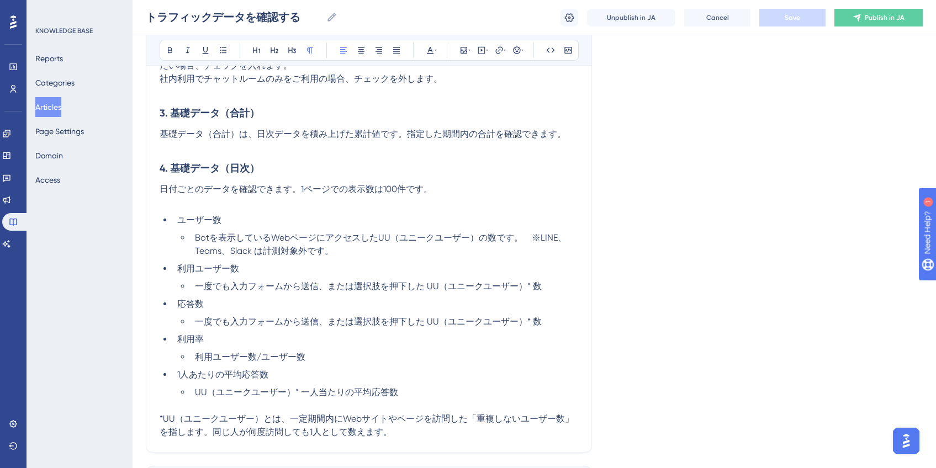
scroll to position [605, 0]
